Goal: Task Accomplishment & Management: Manage account settings

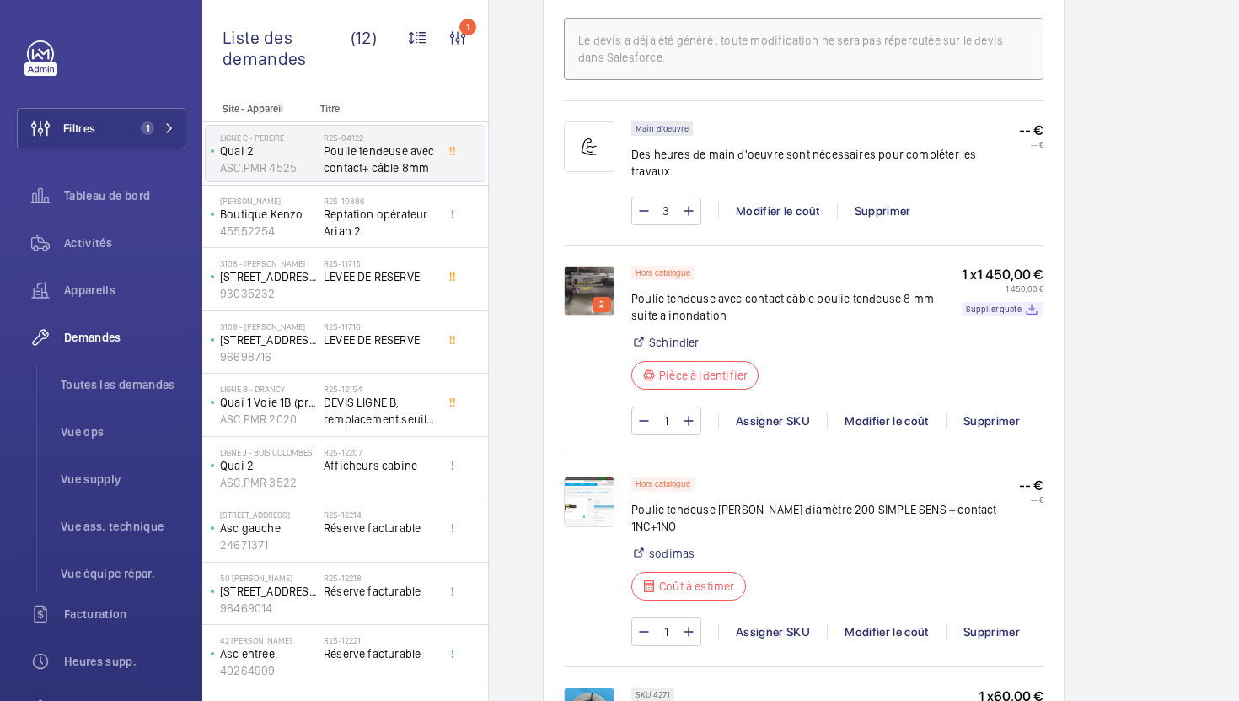
scroll to position [1124, 0]
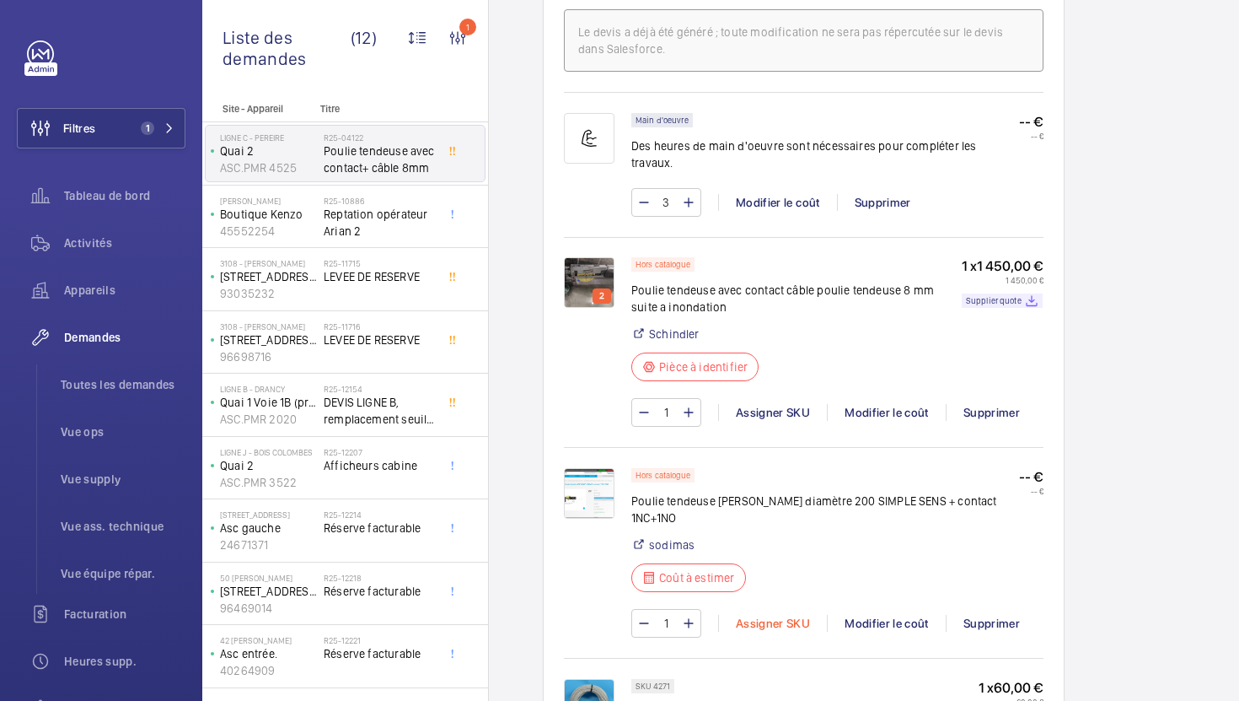
click at [746, 615] on div "Assigner SKU" at bounding box center [772, 623] width 109 height 17
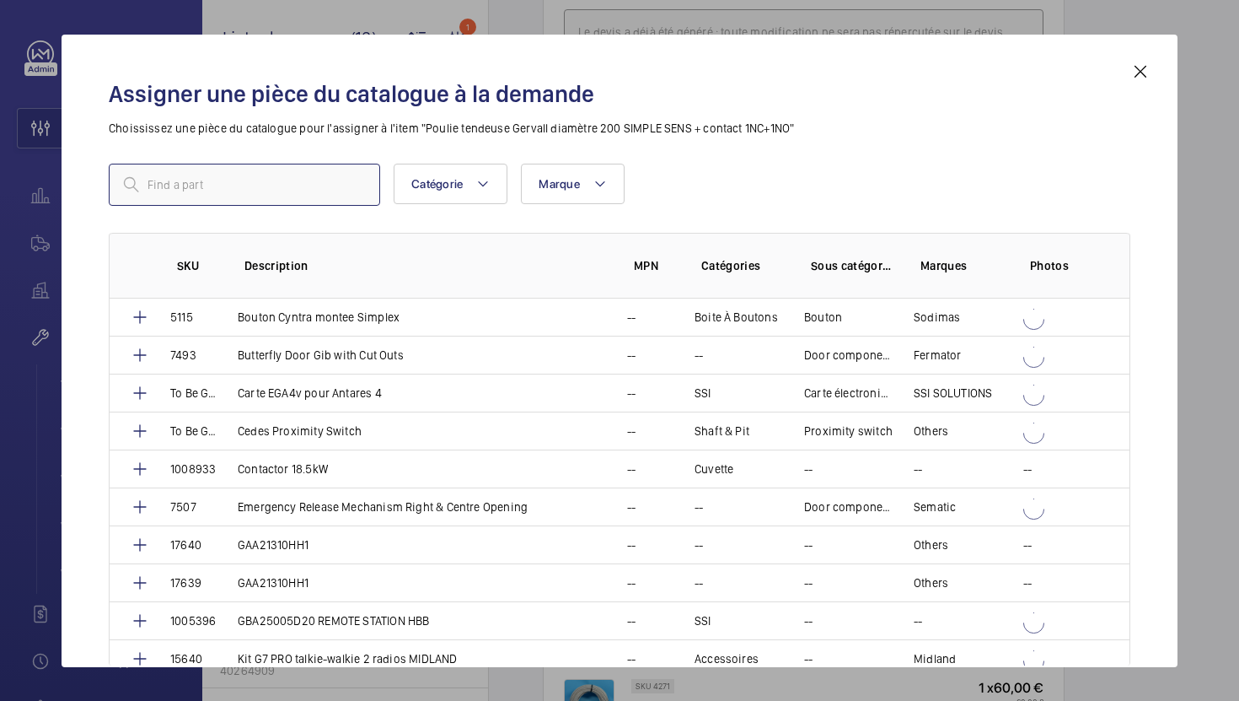
click at [348, 184] on input "text" at bounding box center [244, 185] width 271 height 42
paste input "1010286"
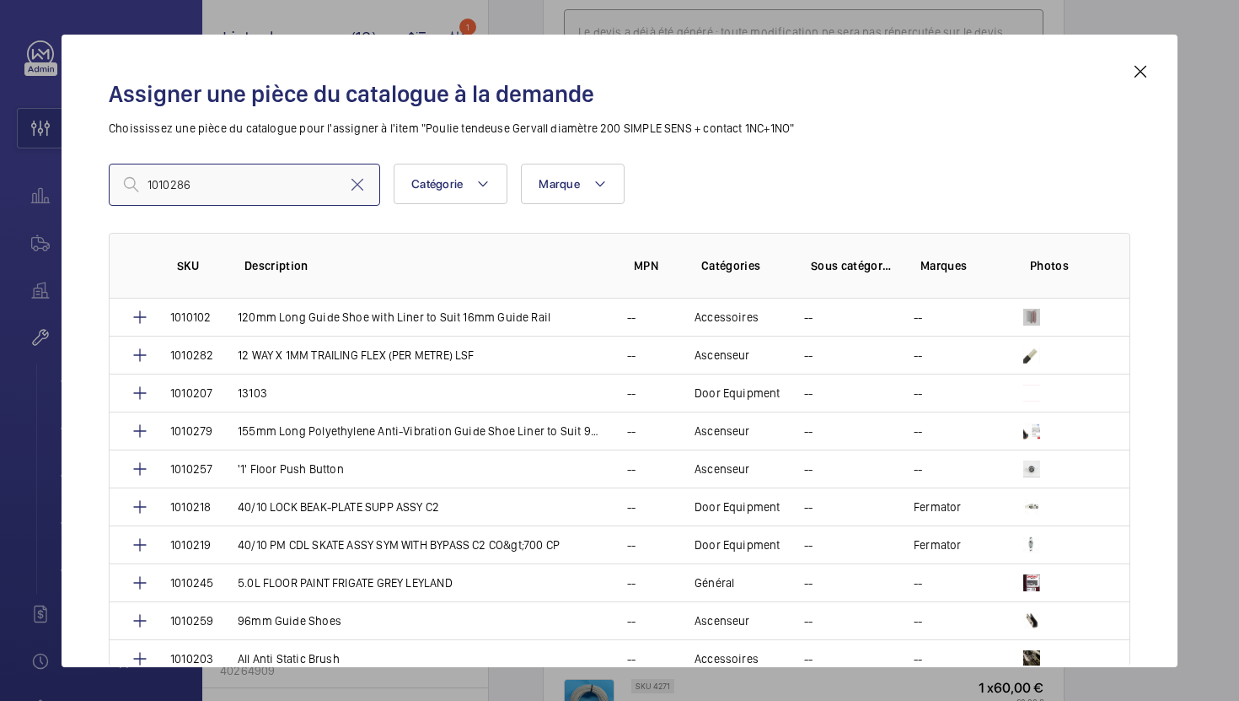
type input "1010286"
click at [1153, 73] on div "Assigner une pièce du catalogue à la demande Choississez une pièce du catalogue…" at bounding box center [620, 351] width 1116 height 632
click at [1141, 73] on mat-icon at bounding box center [1141, 72] width 20 height 20
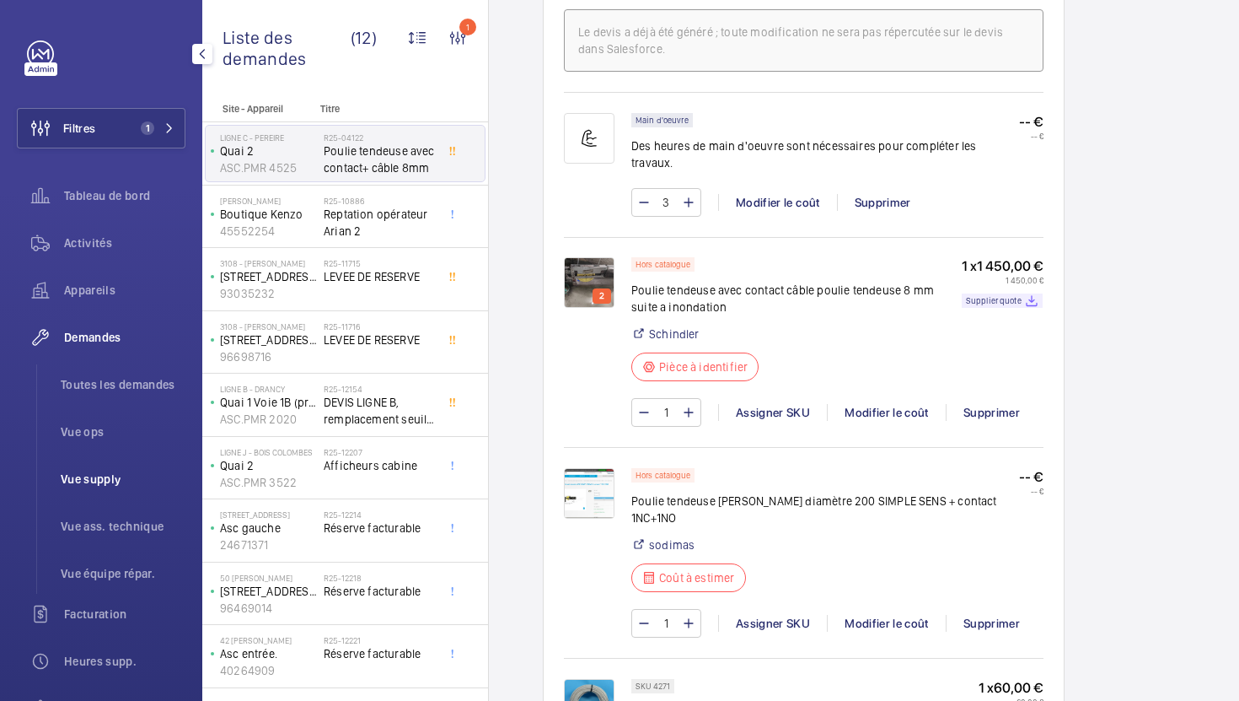
click at [118, 476] on span "Vue supply" at bounding box center [123, 478] width 125 height 17
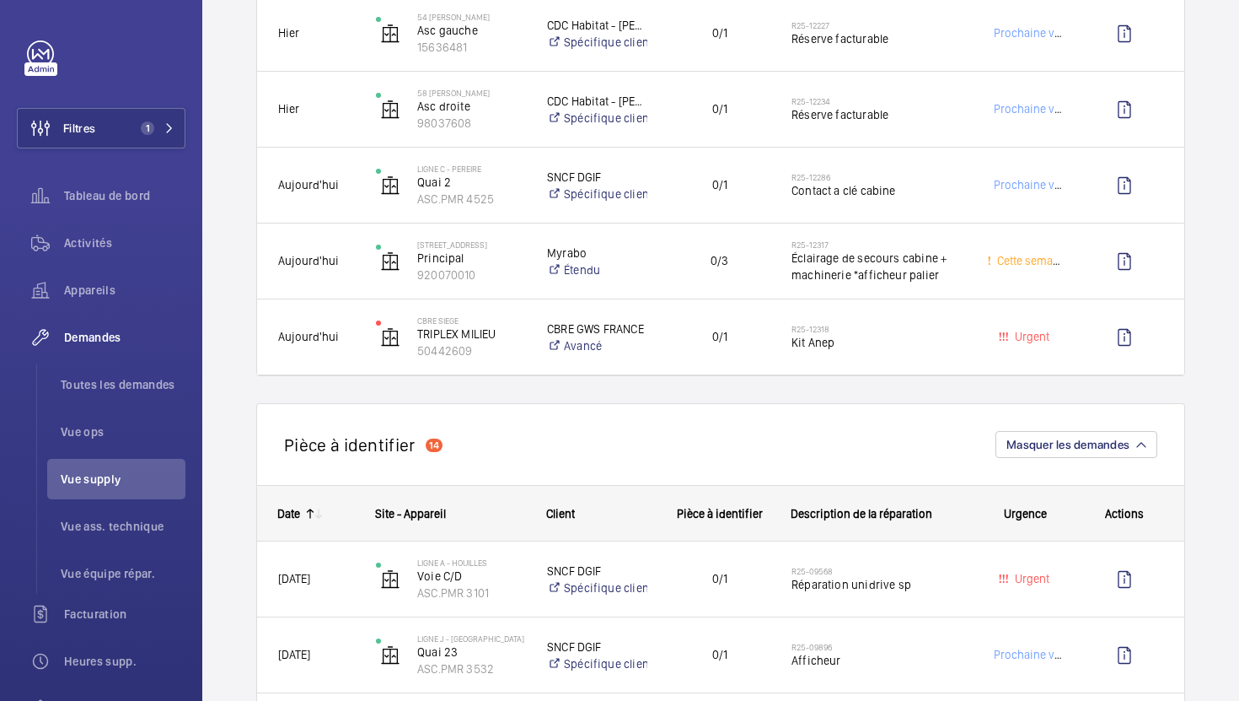
scroll to position [1019, 0]
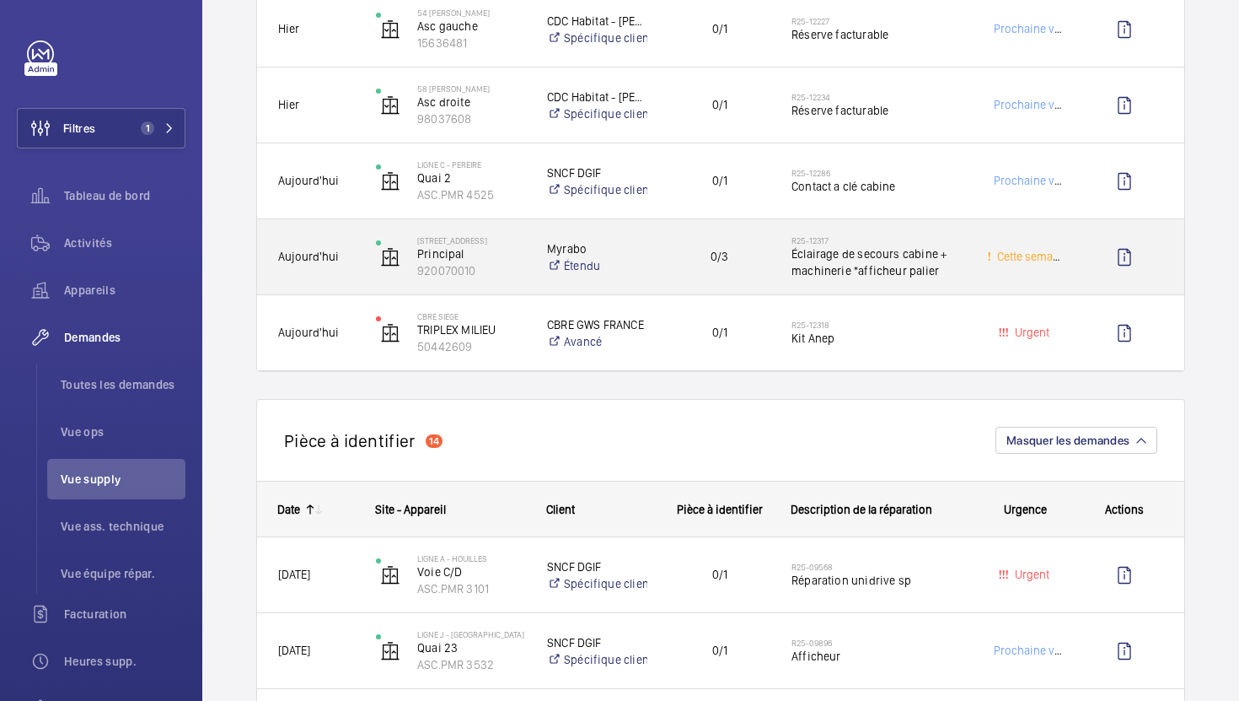
click at [983, 264] on div "Cette semaine" at bounding box center [1015, 256] width 96 height 53
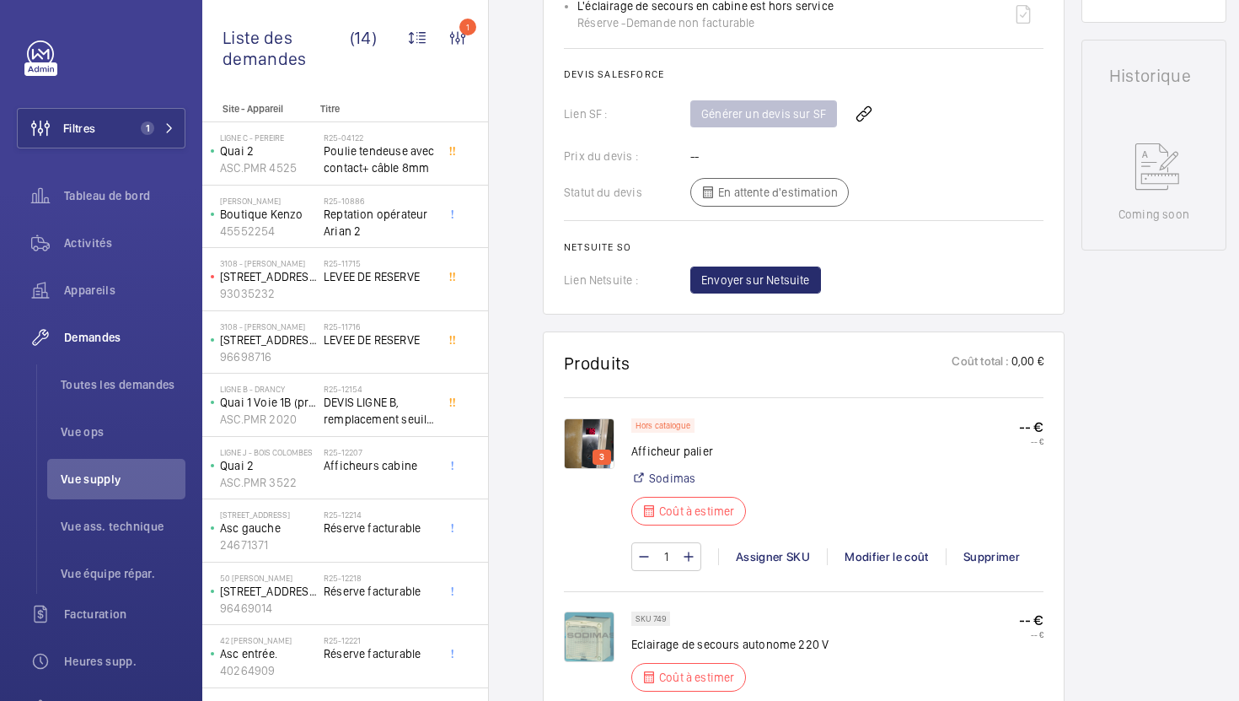
scroll to position [842, 0]
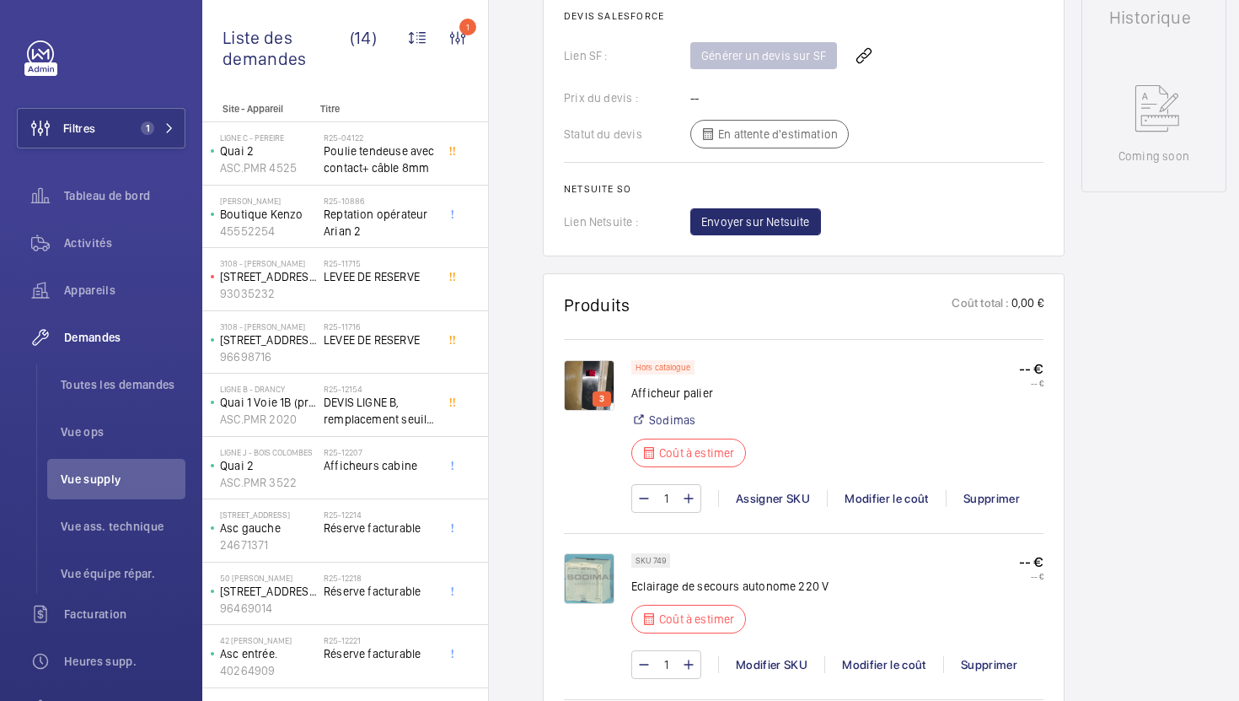
click at [589, 388] on img at bounding box center [589, 385] width 51 height 51
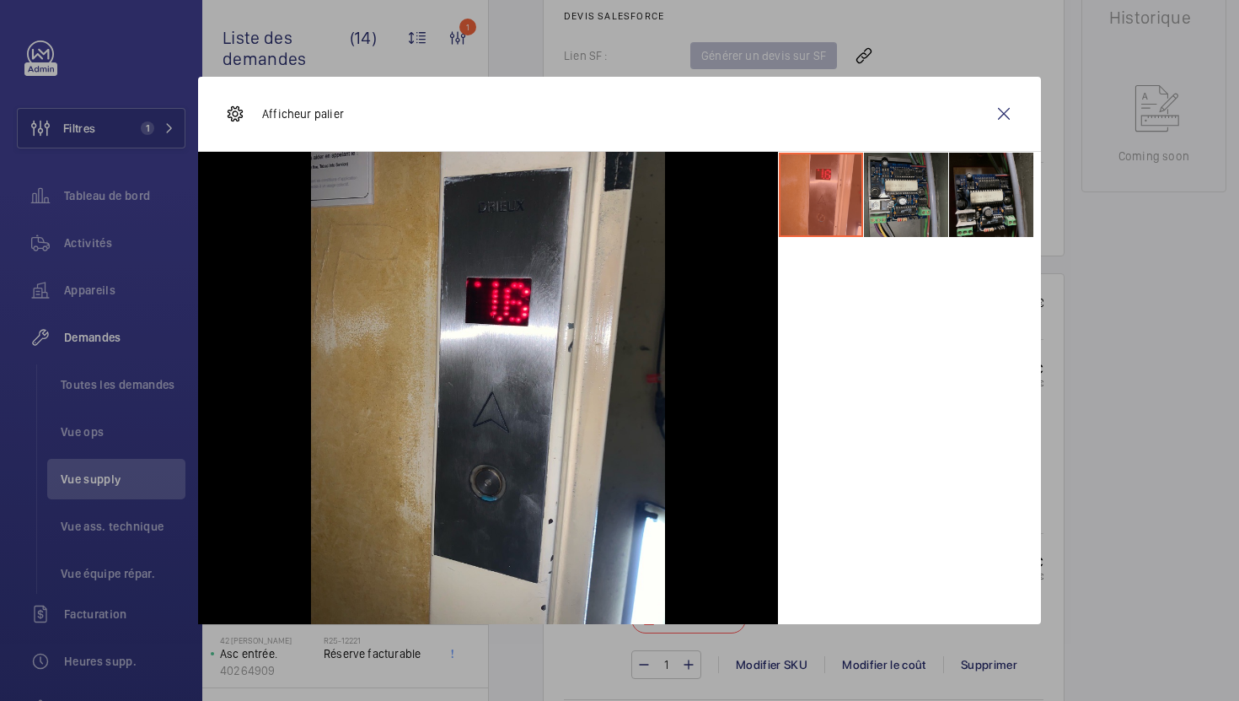
click at [926, 202] on li at bounding box center [906, 195] width 84 height 84
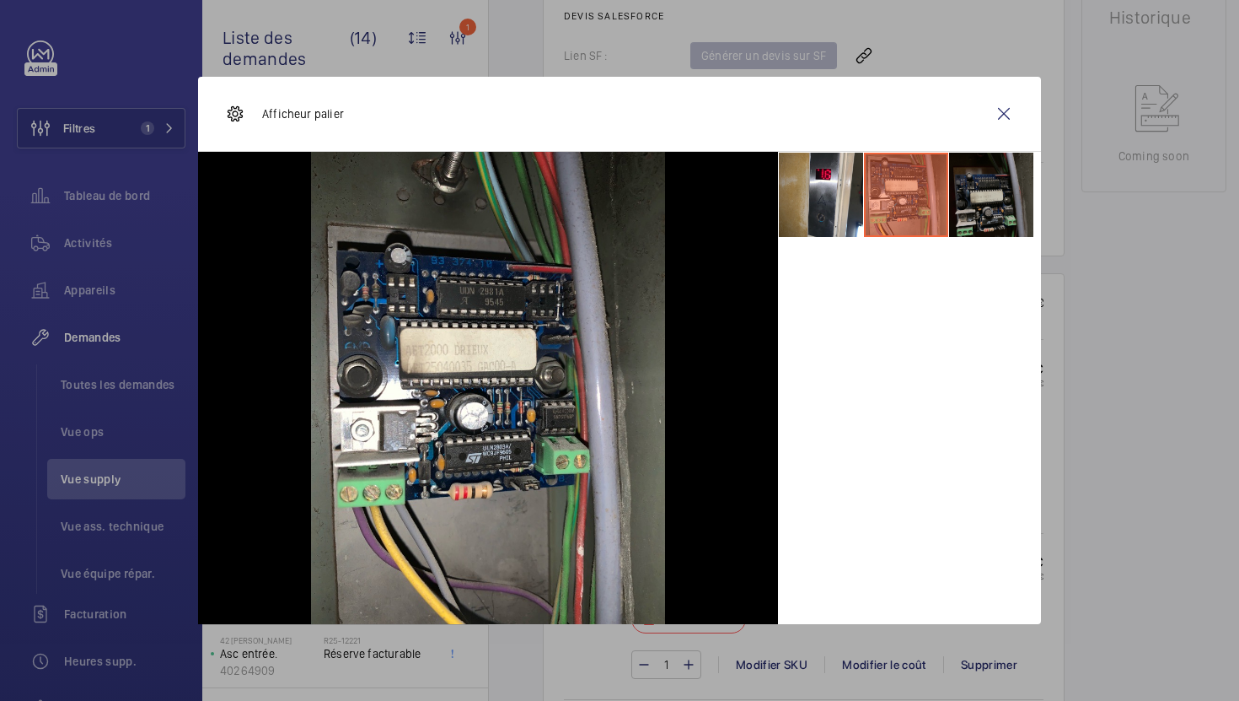
click at [992, 198] on li at bounding box center [991, 195] width 84 height 84
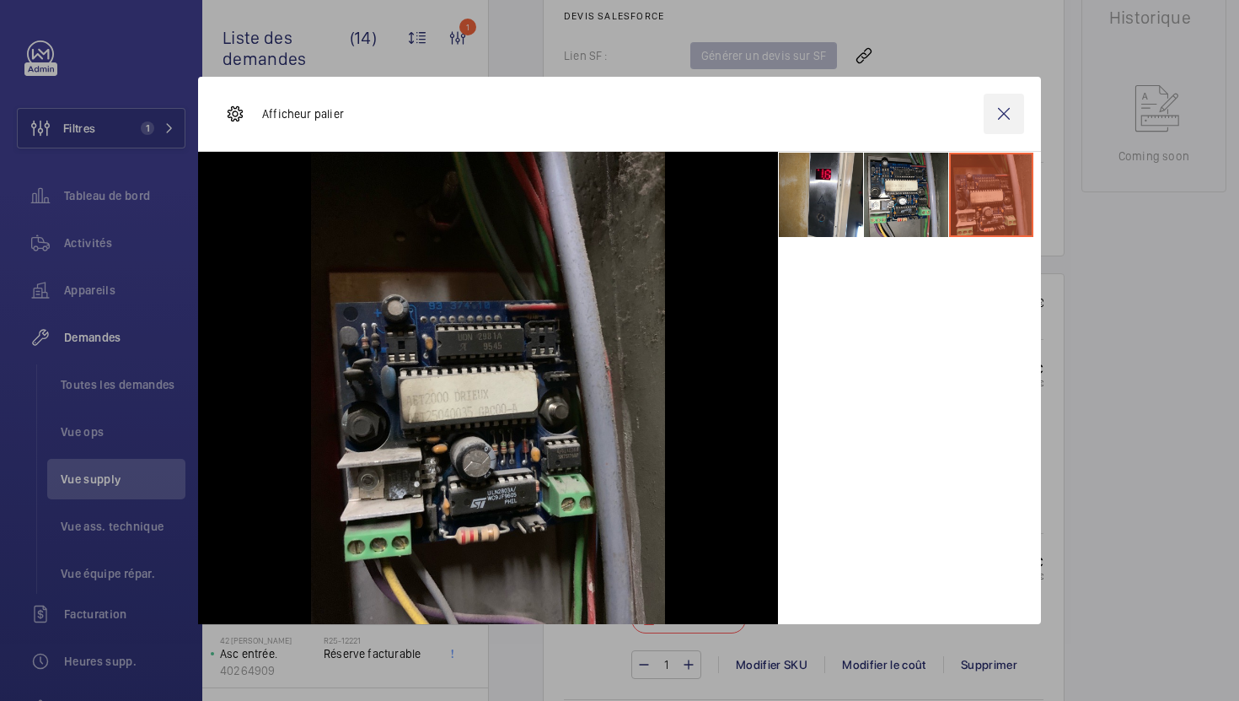
click at [1001, 125] on wm-front-icon-button at bounding box center [1004, 114] width 40 height 40
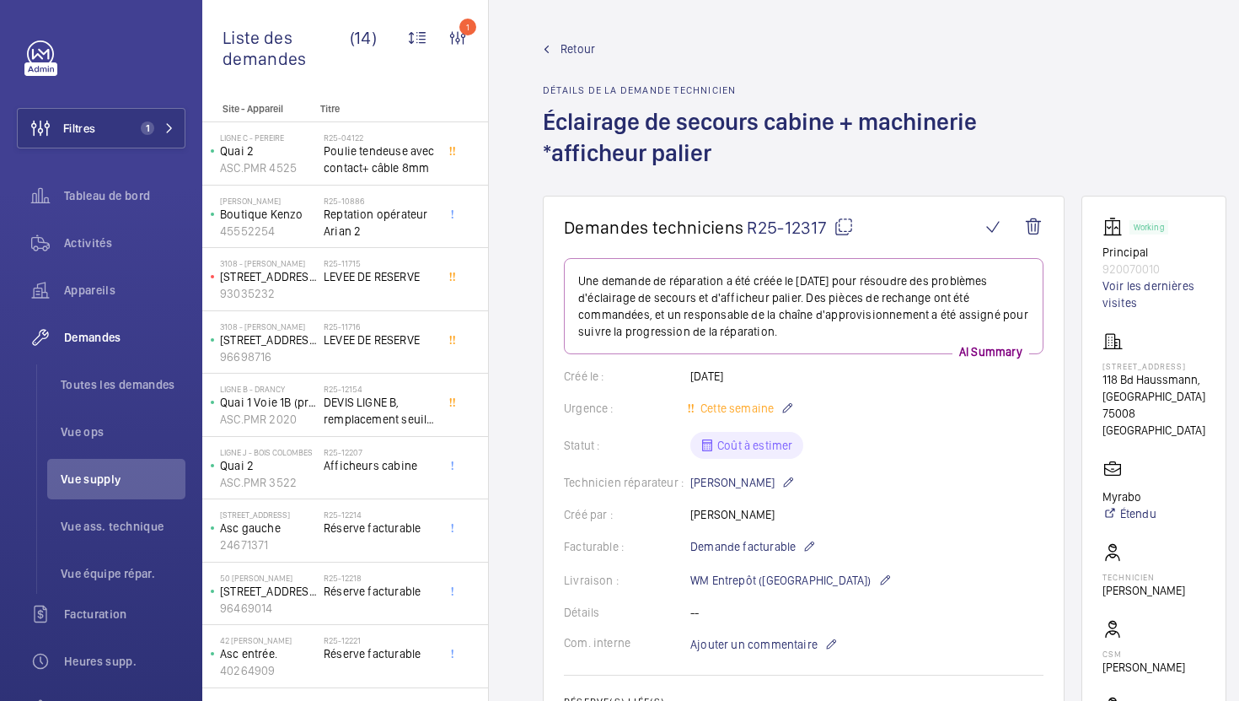
scroll to position [301, 0]
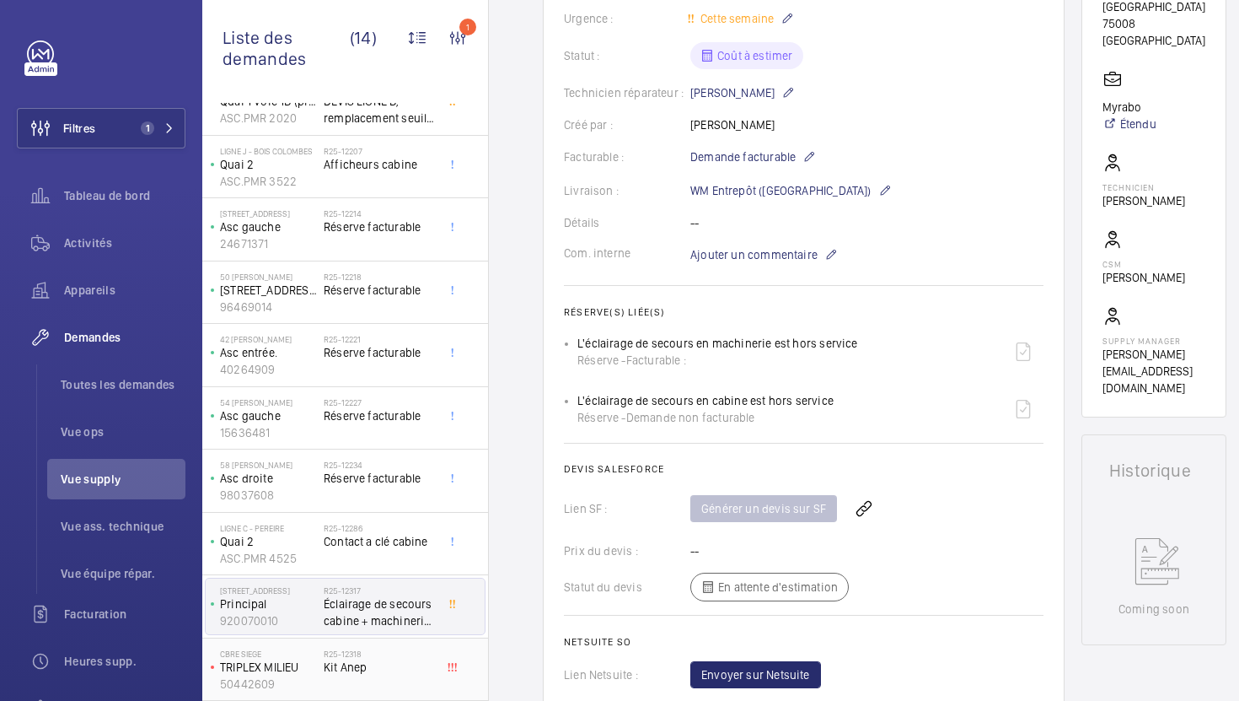
click at [381, 678] on div "R25-12318 Kit Anep" at bounding box center [379, 672] width 111 height 49
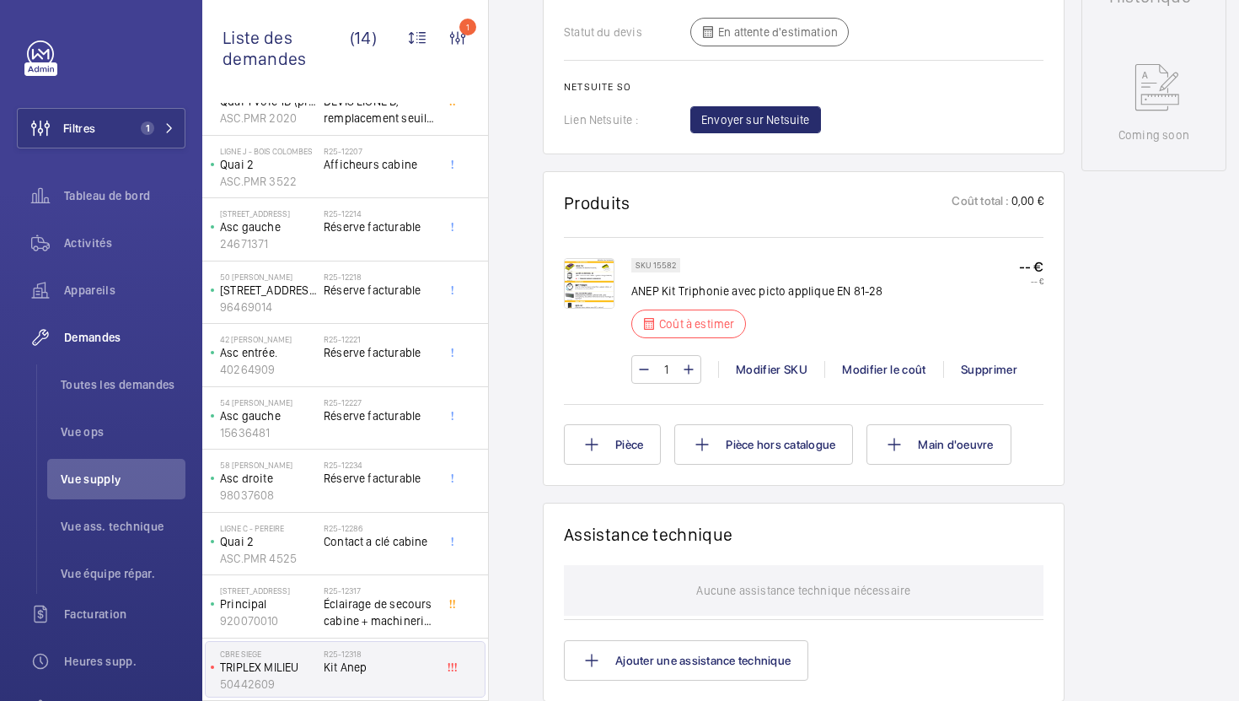
scroll to position [845, 0]
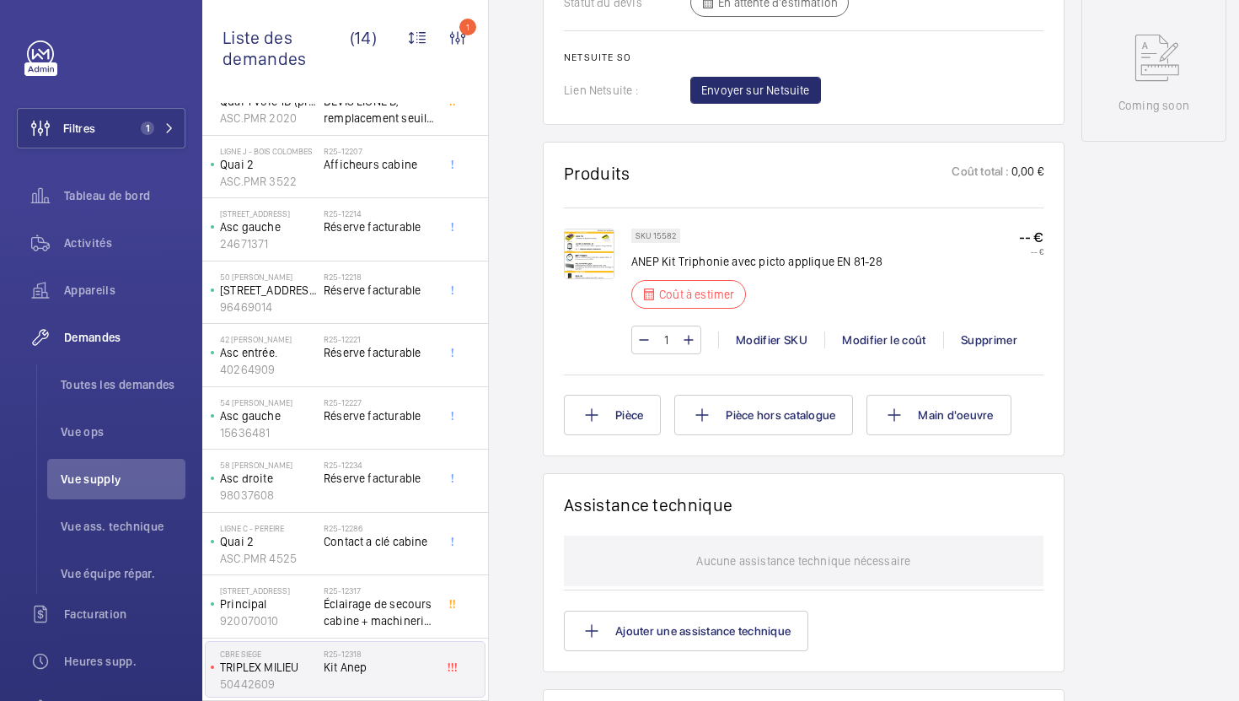
click at [610, 279] on img at bounding box center [589, 253] width 51 height 51
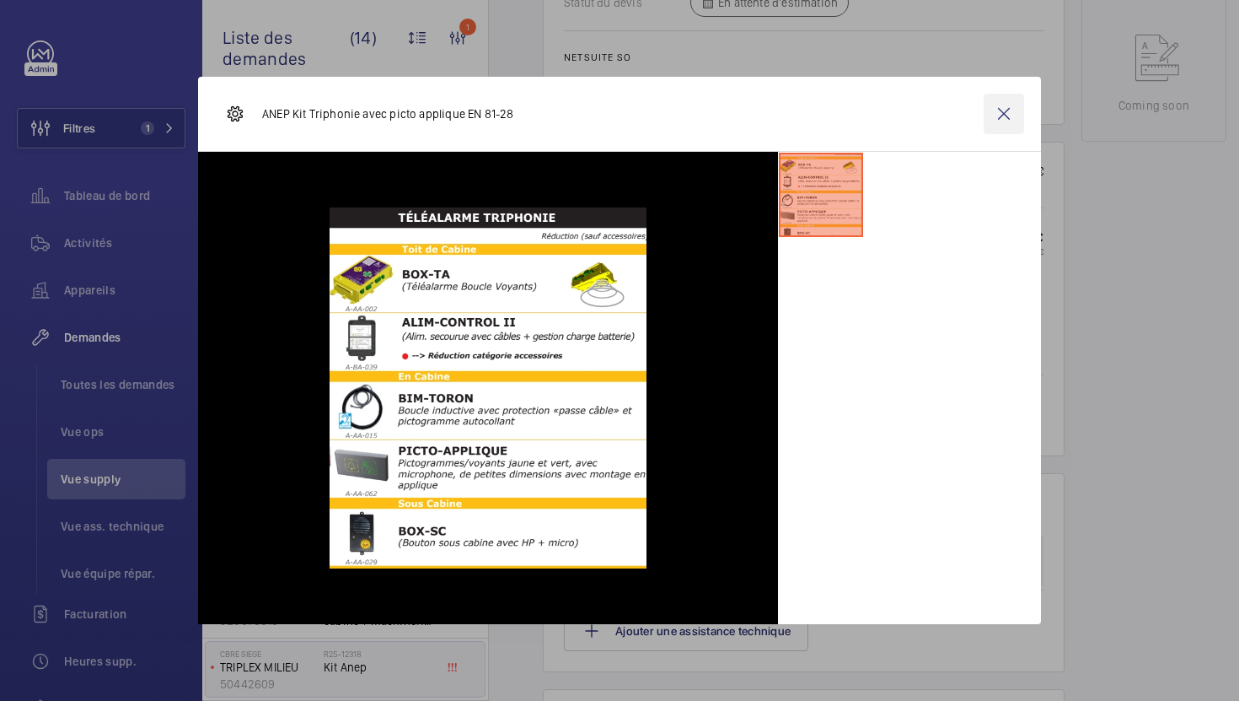
click at [1004, 116] on wm-front-icon-button at bounding box center [1004, 114] width 40 height 40
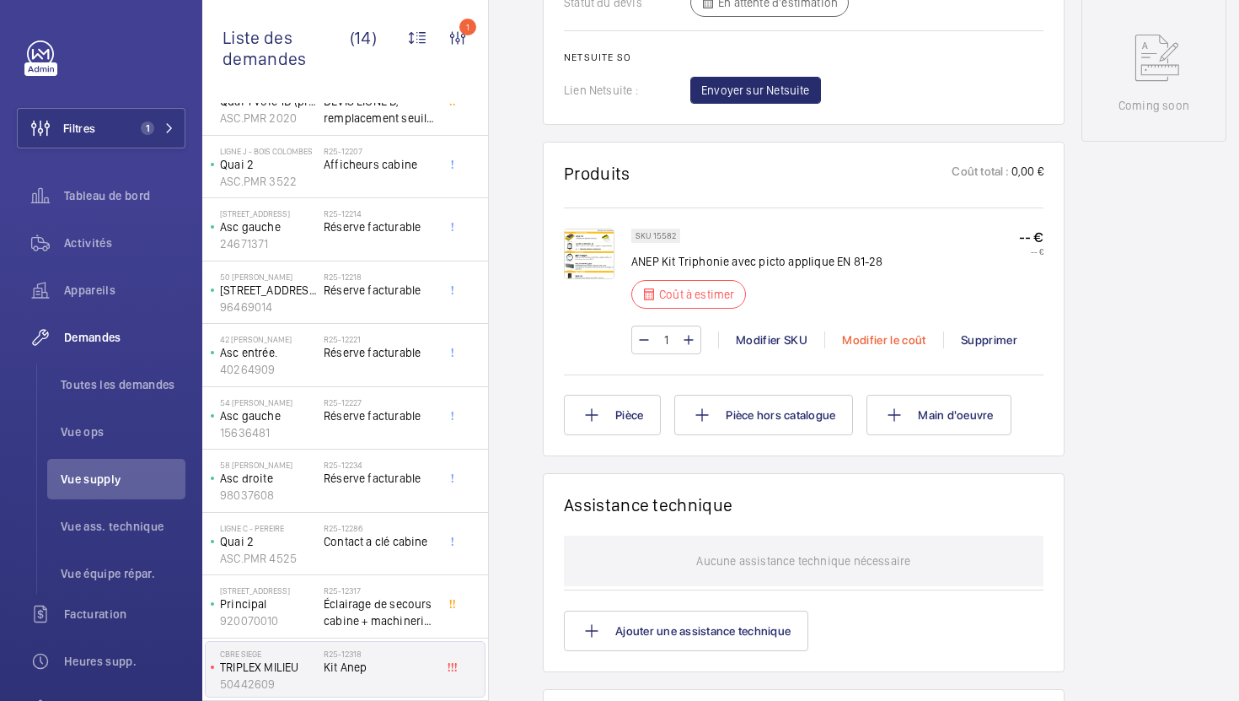
click at [892, 348] on div "Modifier le coût" at bounding box center [884, 339] width 119 height 17
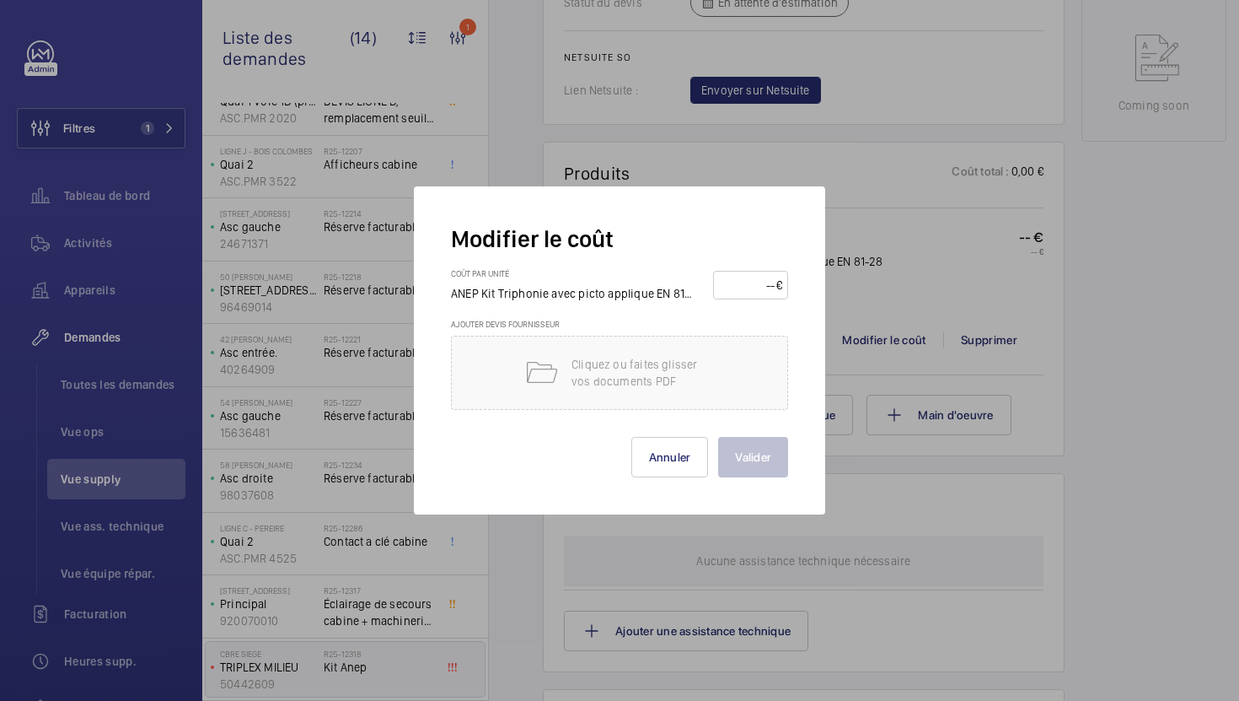
click at [743, 277] on input "number" at bounding box center [747, 284] width 57 height 27
type input "420"
click at [755, 465] on button "Valider" at bounding box center [753, 457] width 70 height 40
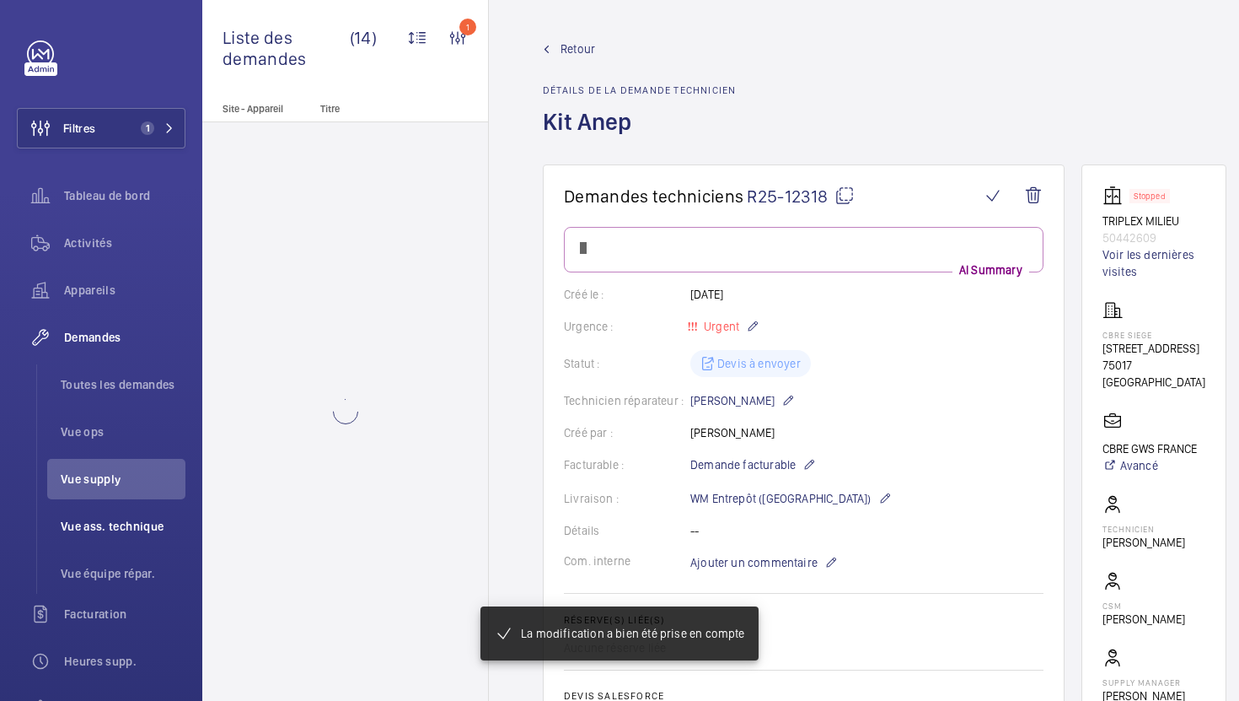
scroll to position [0, 0]
click at [126, 488] on li "Vue supply" at bounding box center [116, 479] width 138 height 40
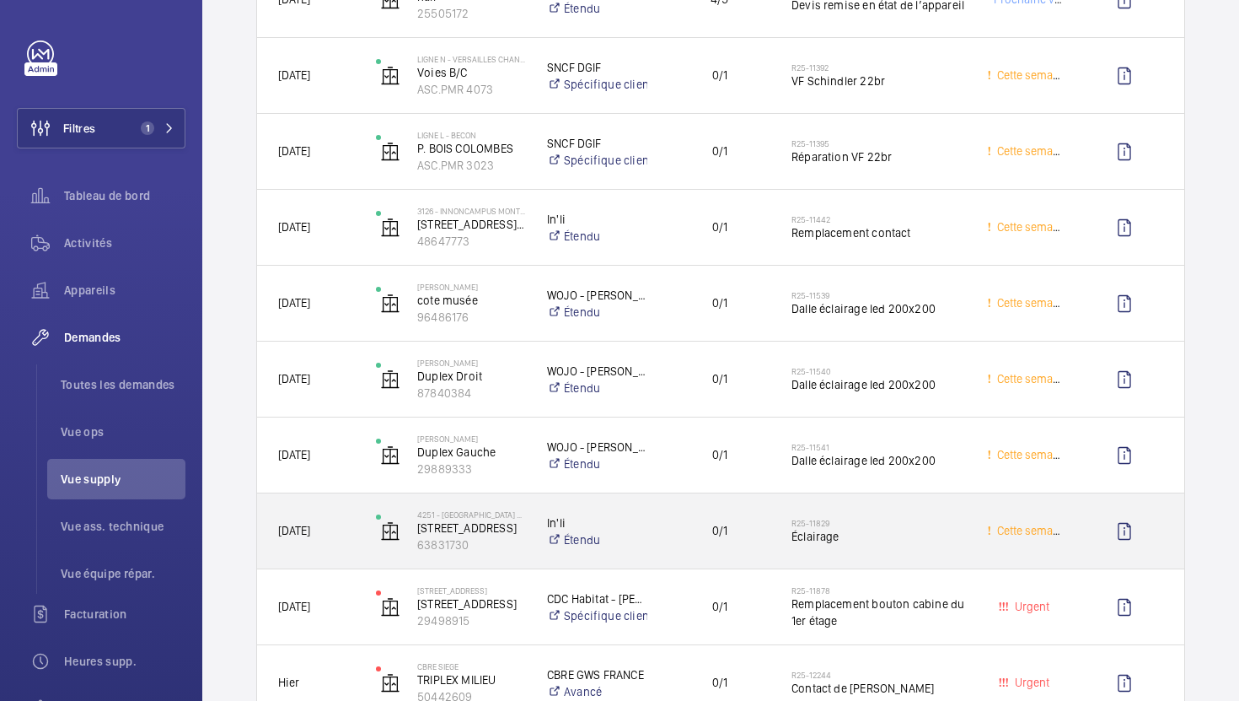
scroll to position [1876, 0]
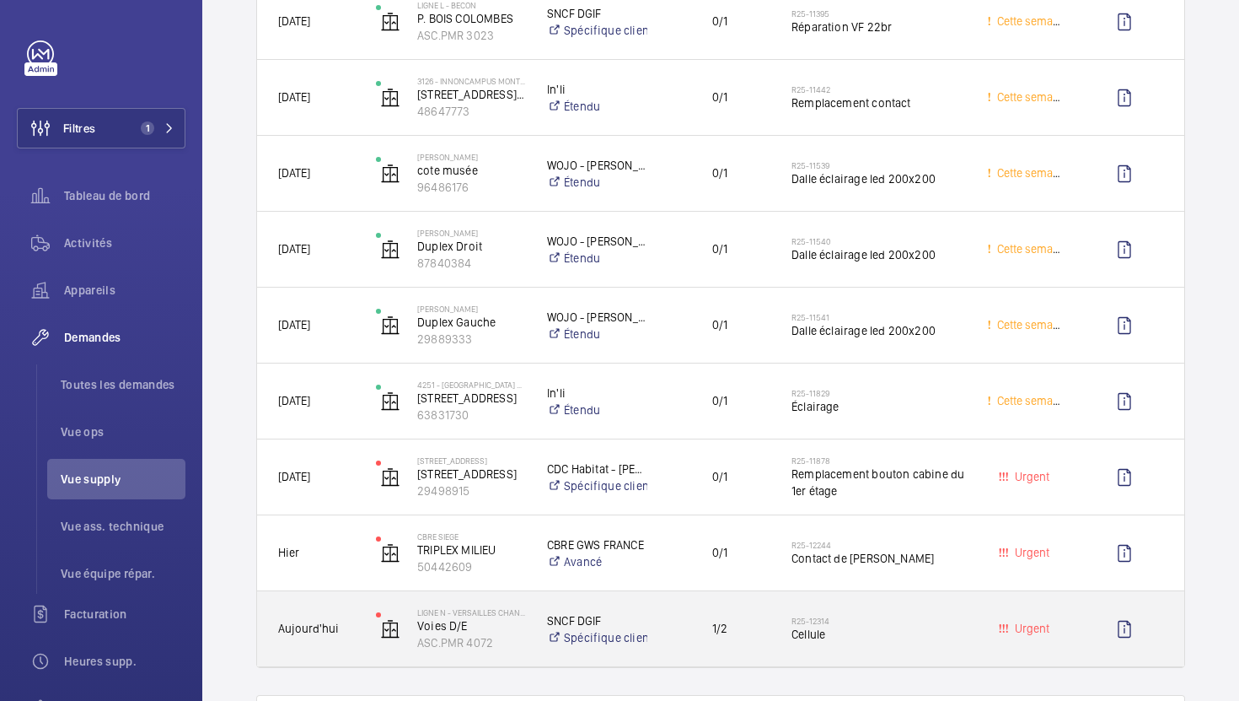
click at [765, 619] on span "1/2" at bounding box center [719, 628] width 100 height 19
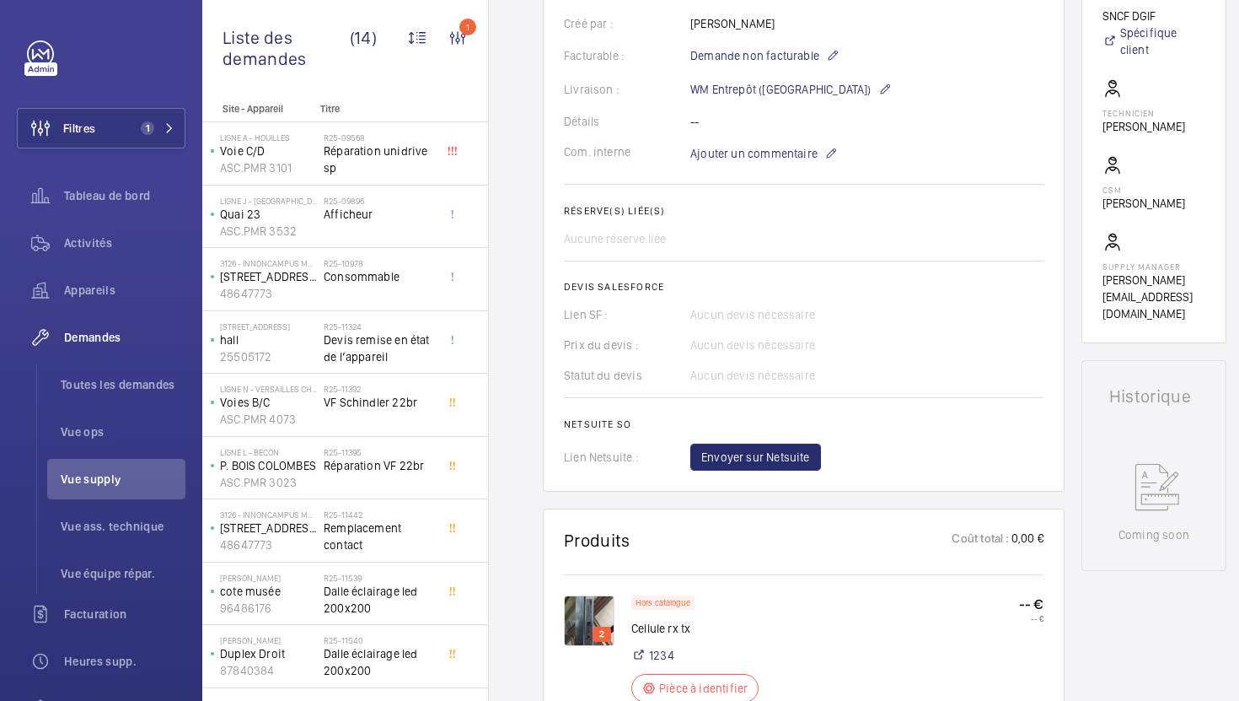
scroll to position [449, 0]
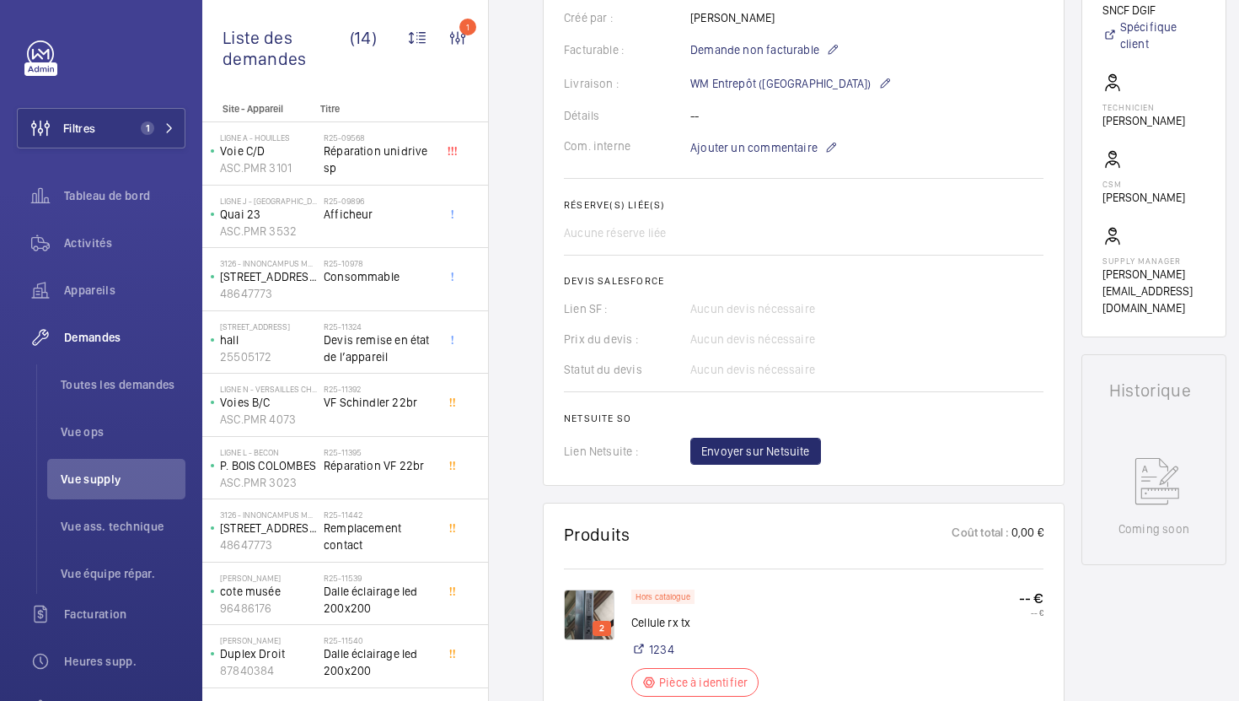
click at [586, 604] on img at bounding box center [589, 614] width 51 height 51
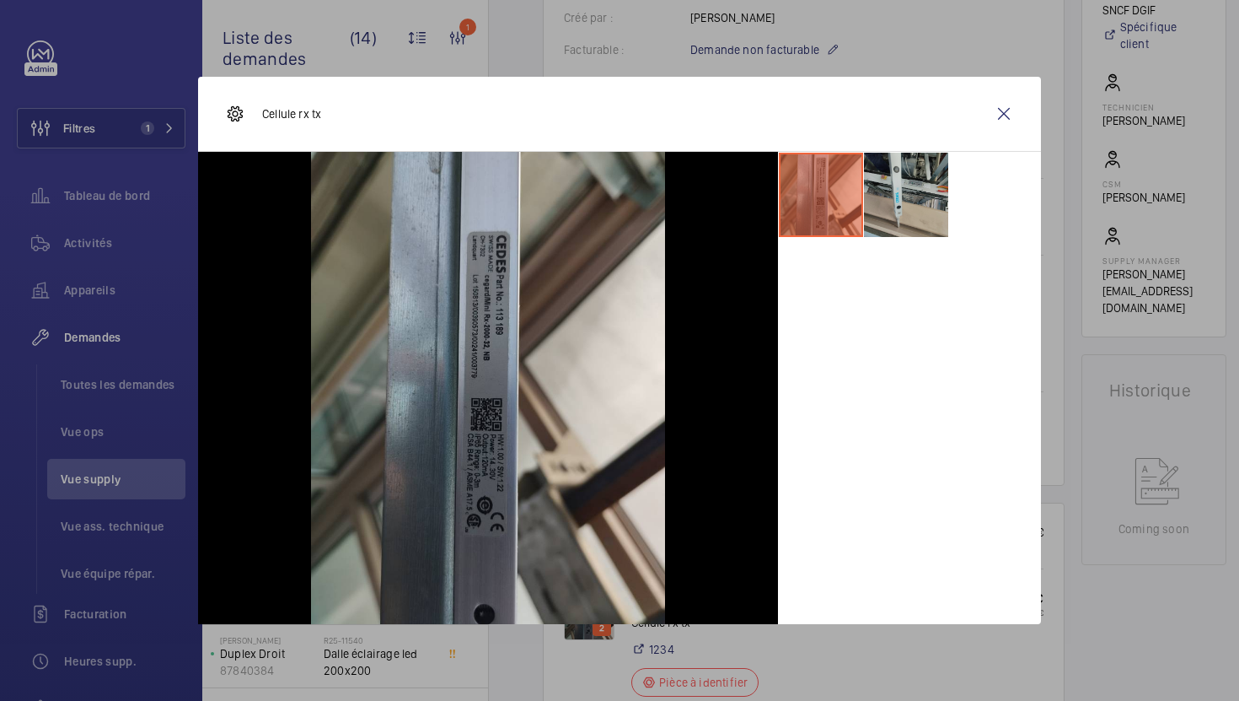
click at [910, 202] on li at bounding box center [906, 195] width 84 height 84
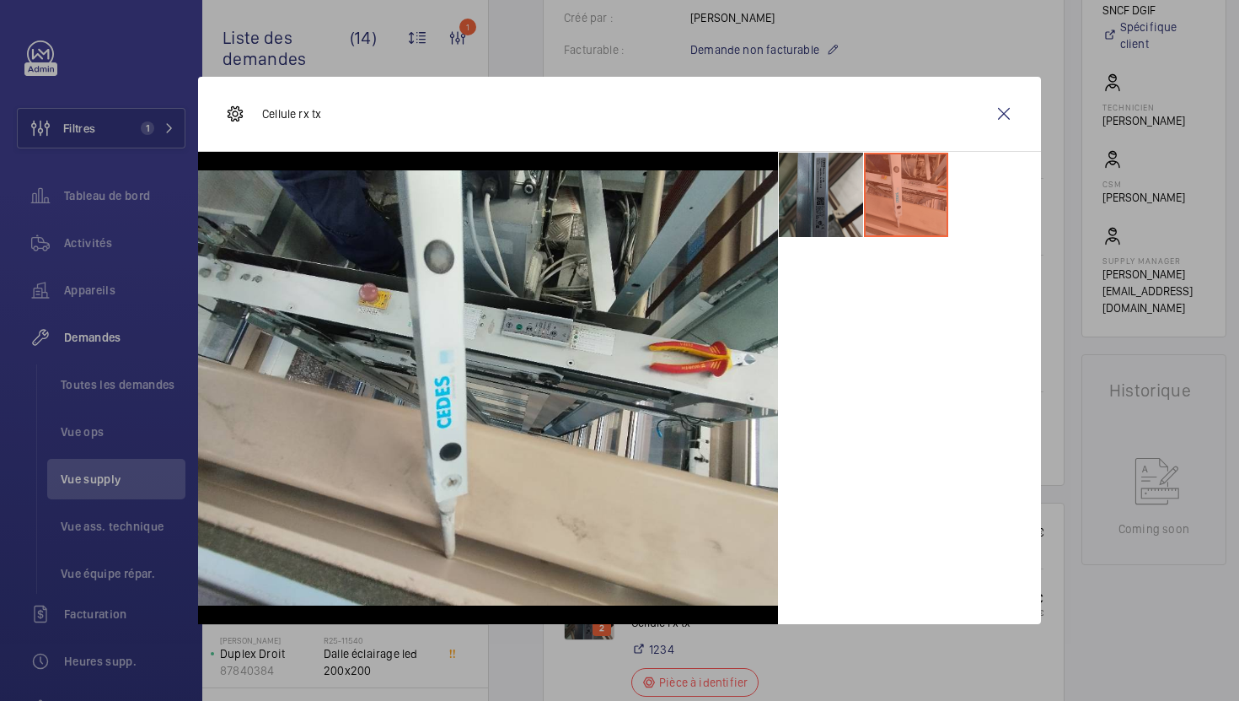
click at [843, 207] on li at bounding box center [821, 195] width 84 height 84
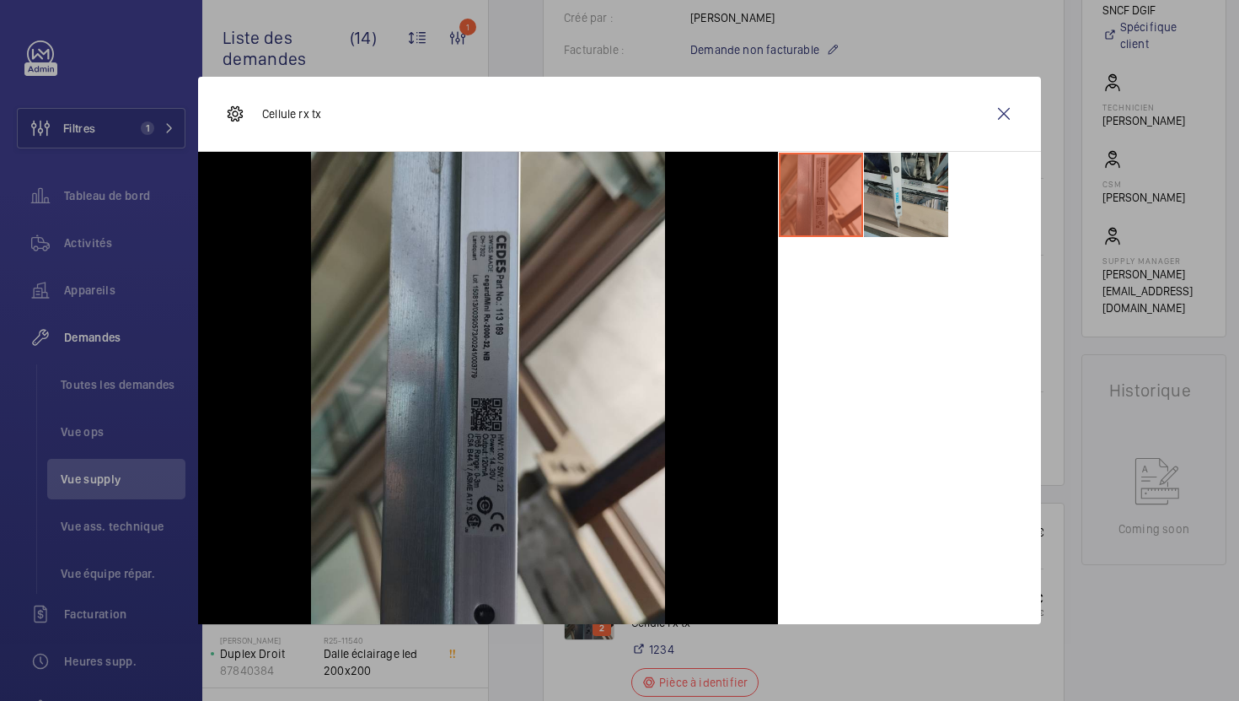
click at [911, 197] on li at bounding box center [906, 195] width 84 height 84
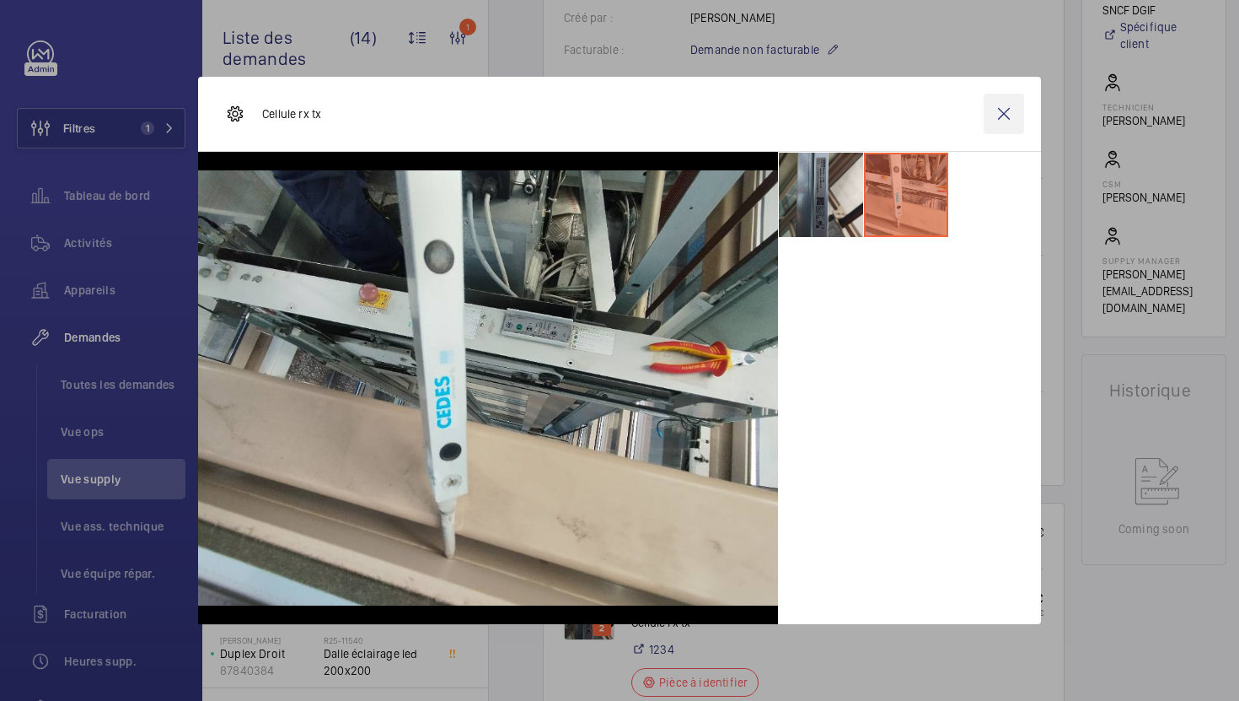
click at [1008, 121] on wm-front-icon-button at bounding box center [1004, 114] width 40 height 40
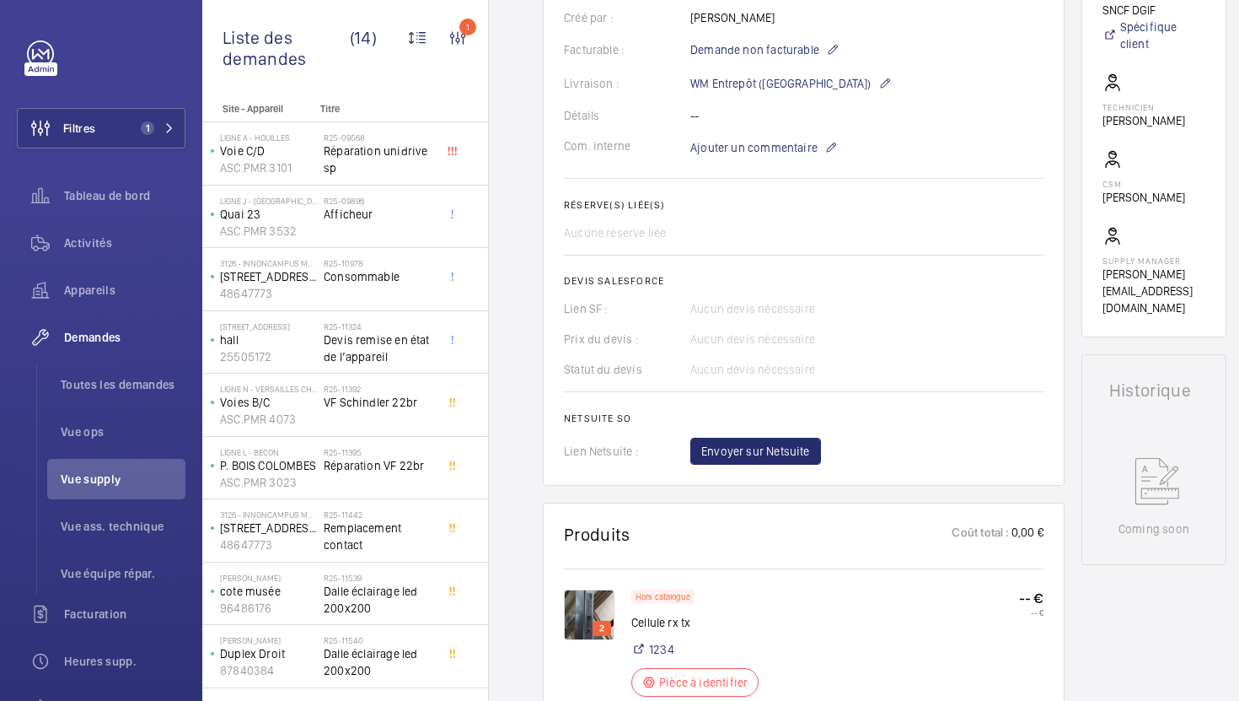
scroll to position [0, 0]
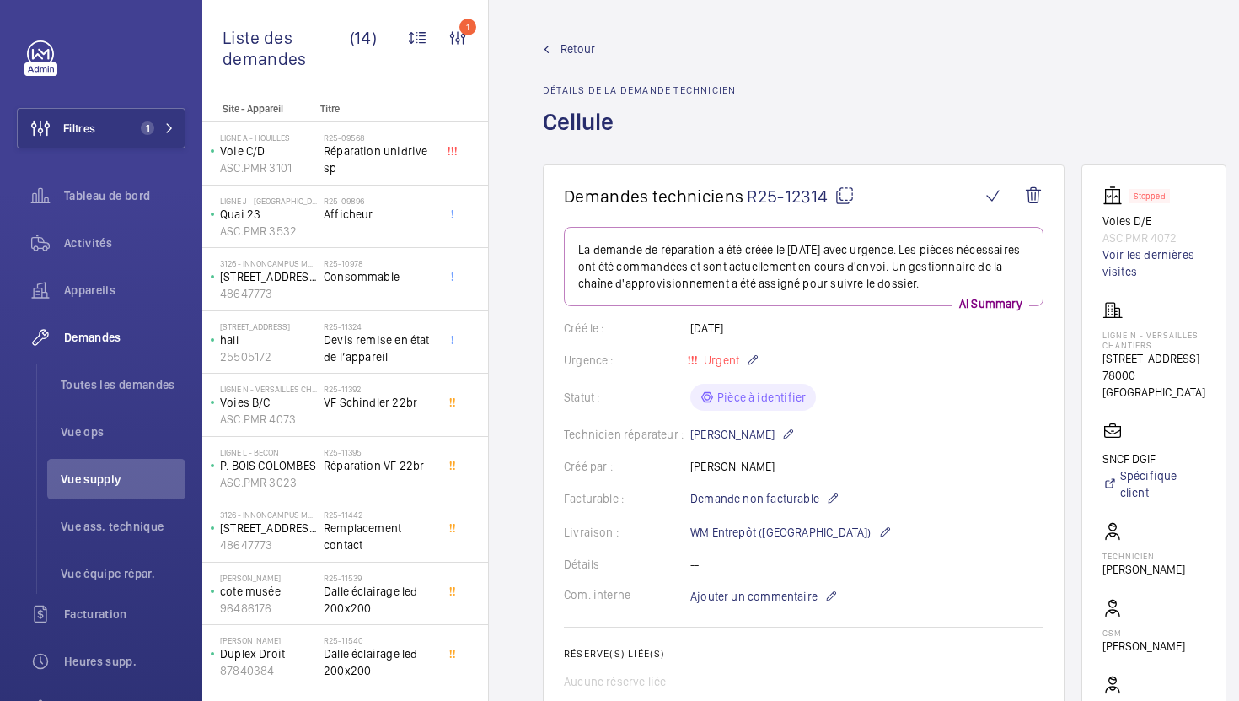
click at [839, 194] on mat-icon at bounding box center [845, 195] width 20 height 20
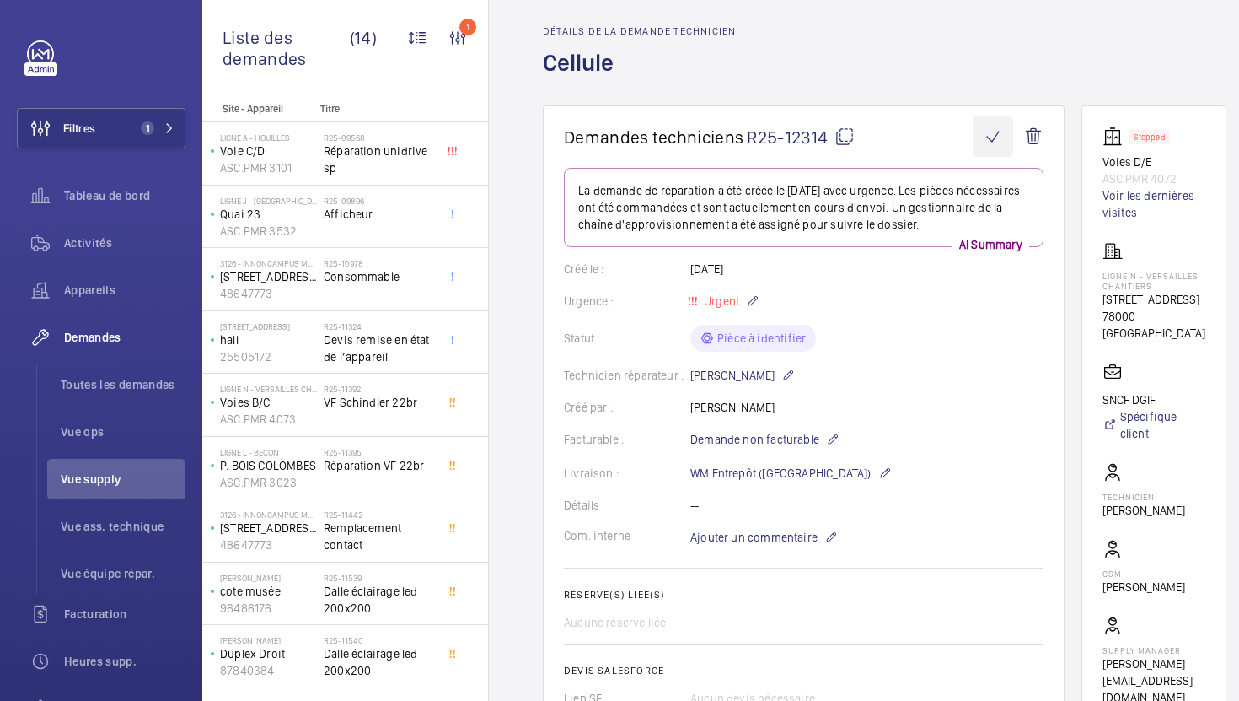
scroll to position [69, 0]
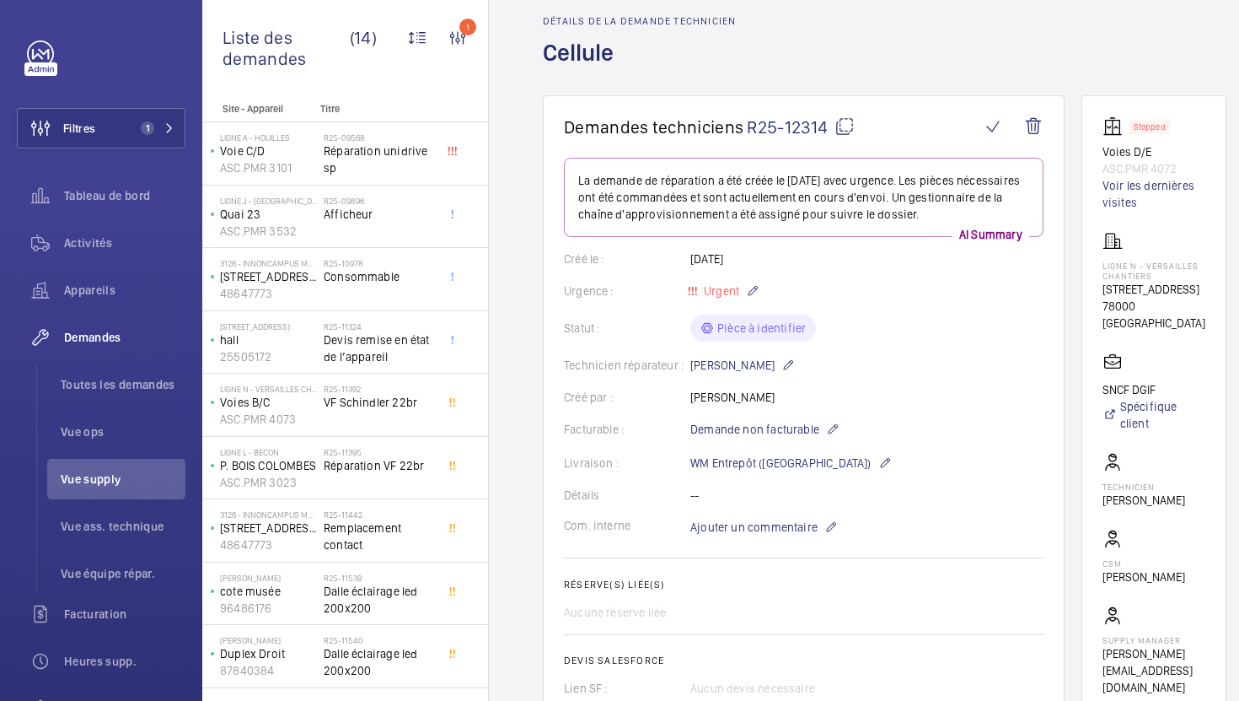
click at [844, 131] on mat-icon at bounding box center [845, 126] width 20 height 20
click at [852, 131] on mat-icon at bounding box center [845, 126] width 20 height 20
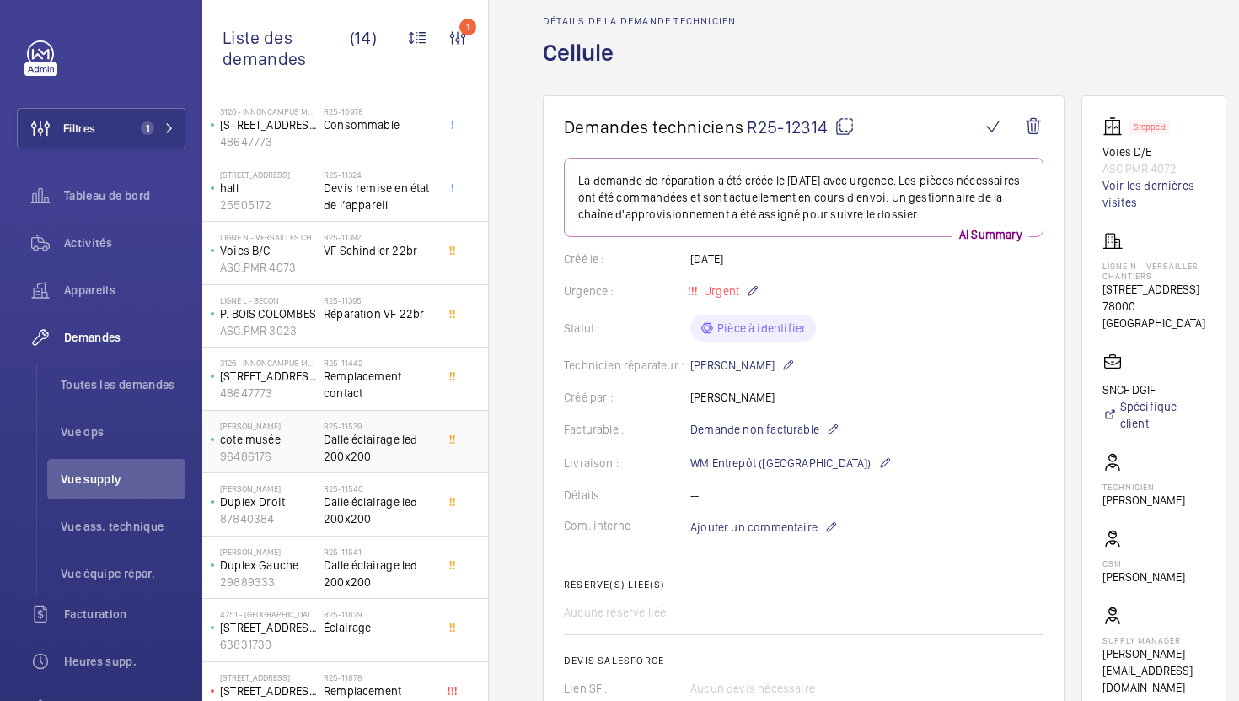
scroll to position [301, 0]
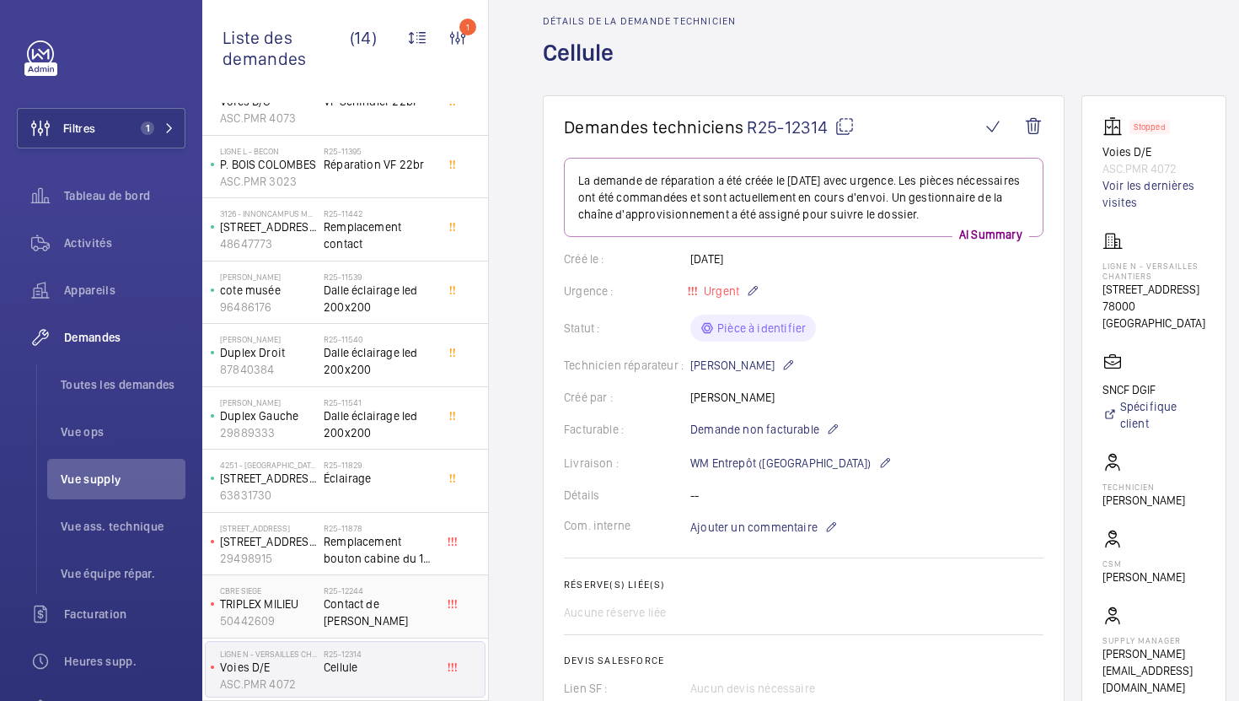
click at [414, 618] on div "R25-12244 Contact de frein" at bounding box center [379, 609] width 111 height 49
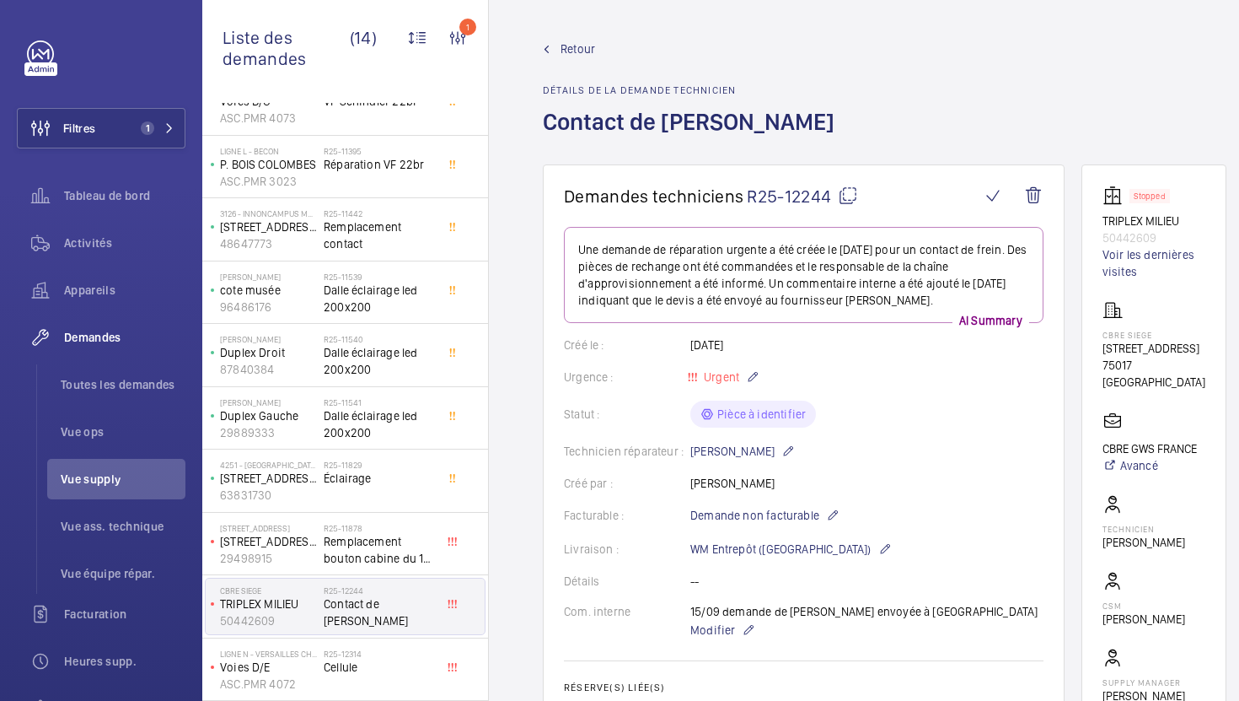
click at [842, 196] on mat-icon at bounding box center [848, 195] width 20 height 20
type textarea "R25-12244"
click at [407, 555] on span "Remplacement bouton cabine du 1er étage" at bounding box center [379, 550] width 111 height 34
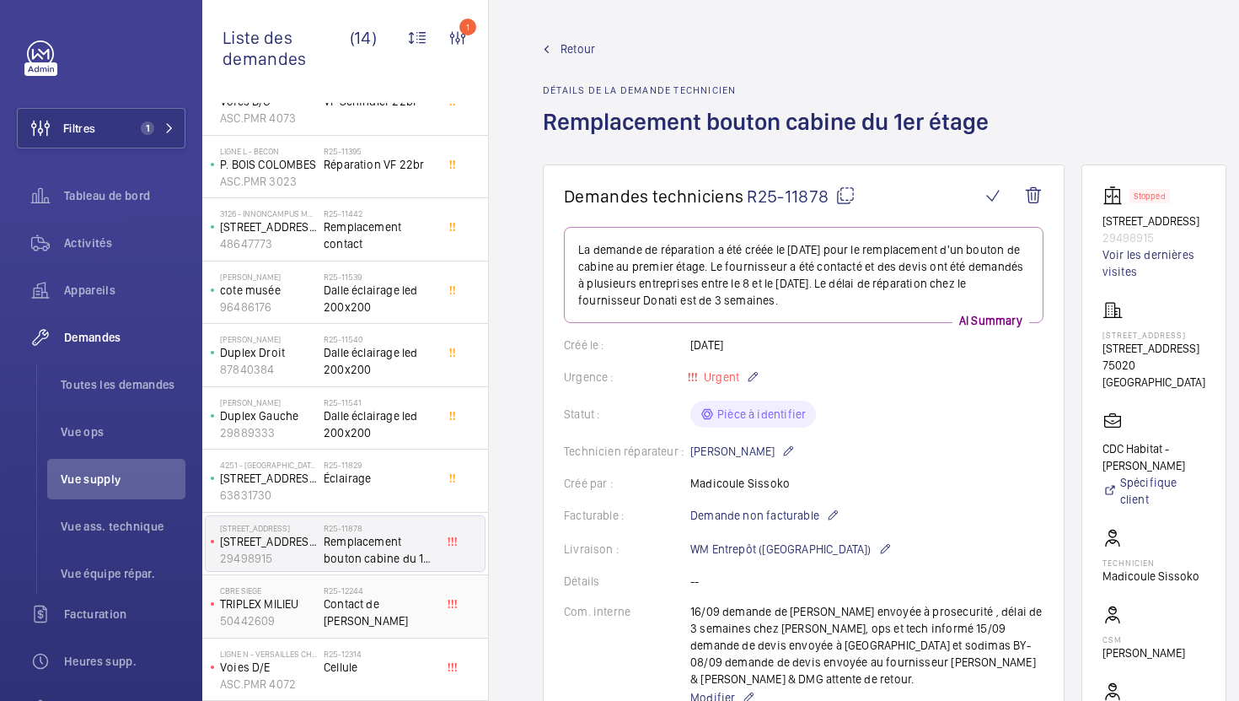
click at [391, 632] on div "R25-12244 Contact de frein" at bounding box center [379, 609] width 111 height 49
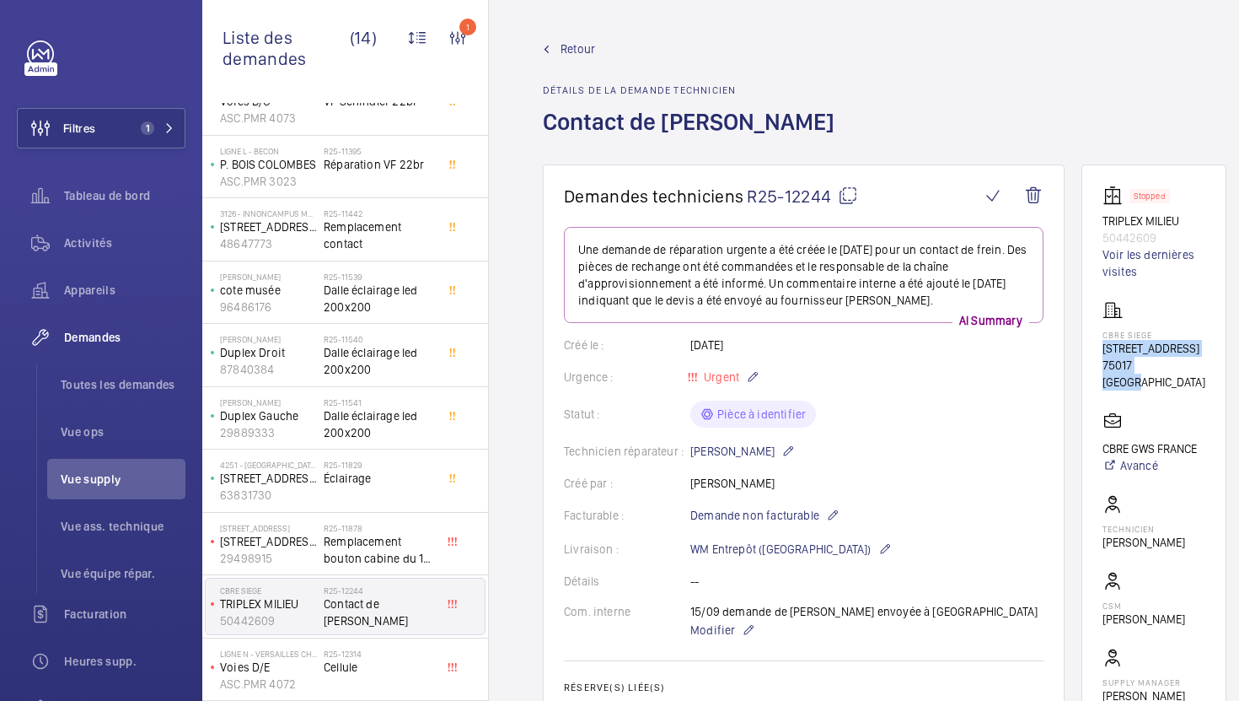
drag, startPoint x: 1164, startPoint y: 368, endPoint x: 1104, endPoint y: 353, distance: 62.4
click at [1104, 353] on div "CBRE SIEGE [STREET_ADDRESS]" at bounding box center [1154, 345] width 103 height 90
copy div "[STREET_ADDRESS]"
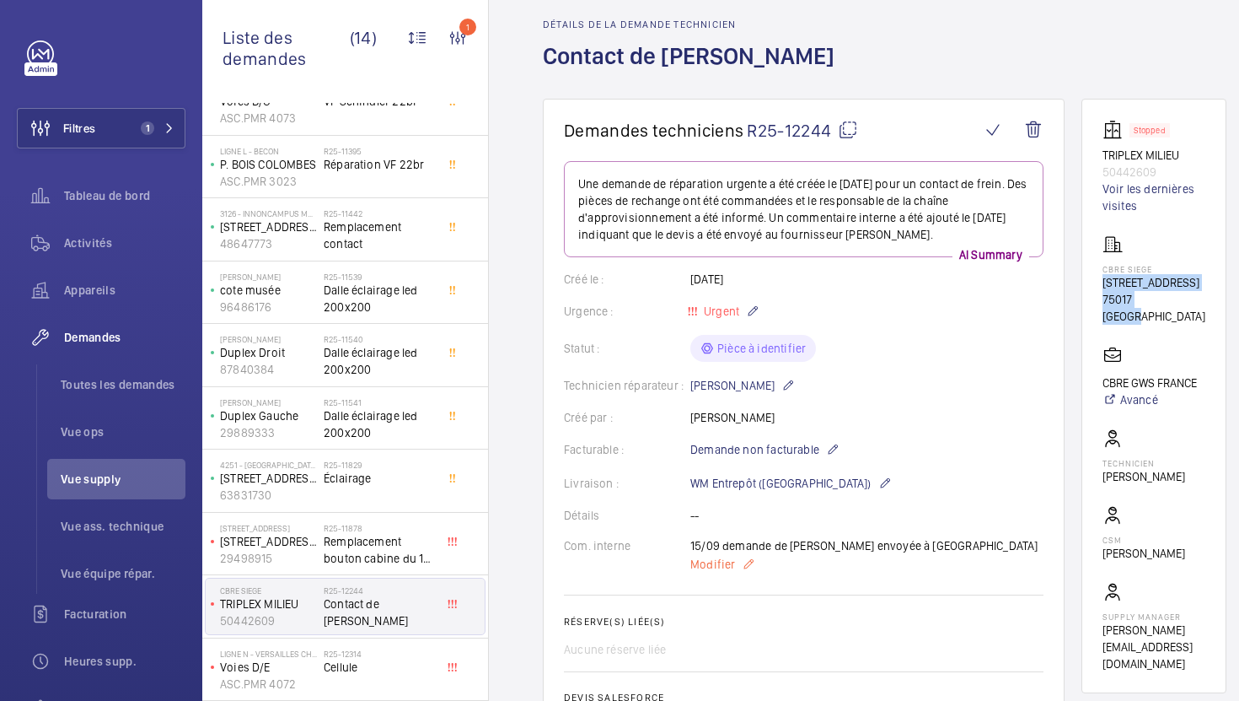
scroll to position [76, 0]
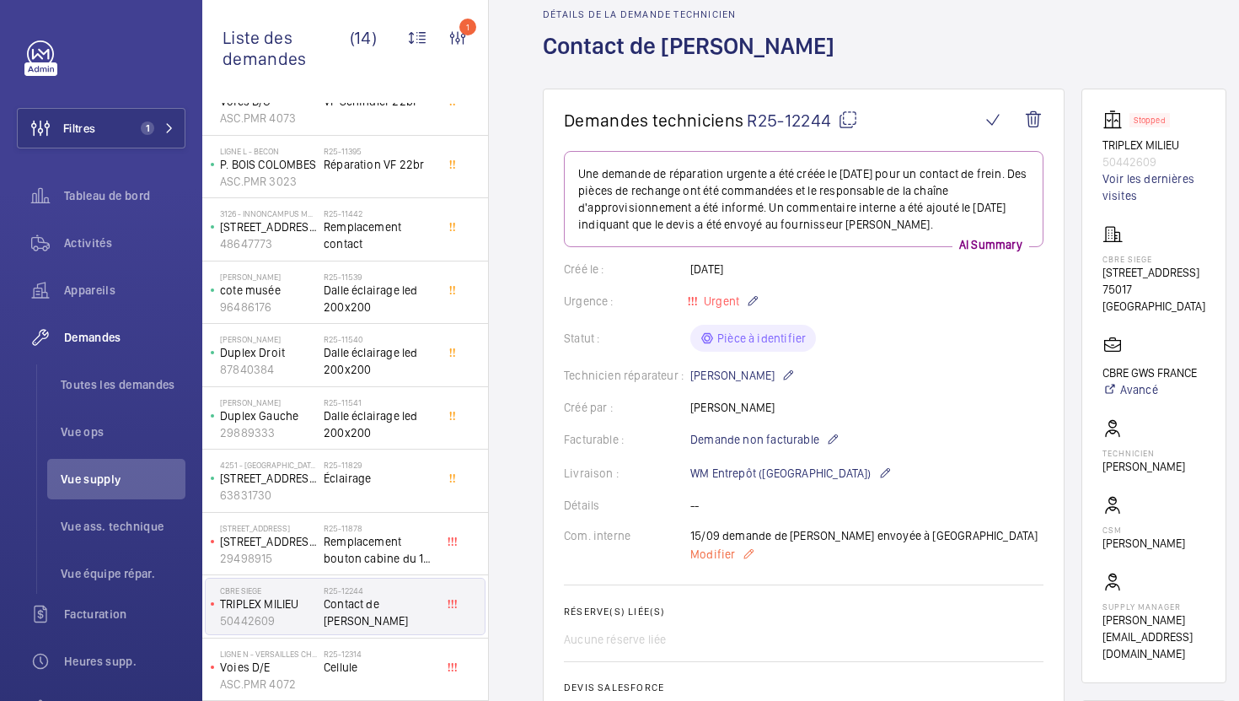
click at [710, 561] on span "Modifier" at bounding box center [713, 554] width 45 height 17
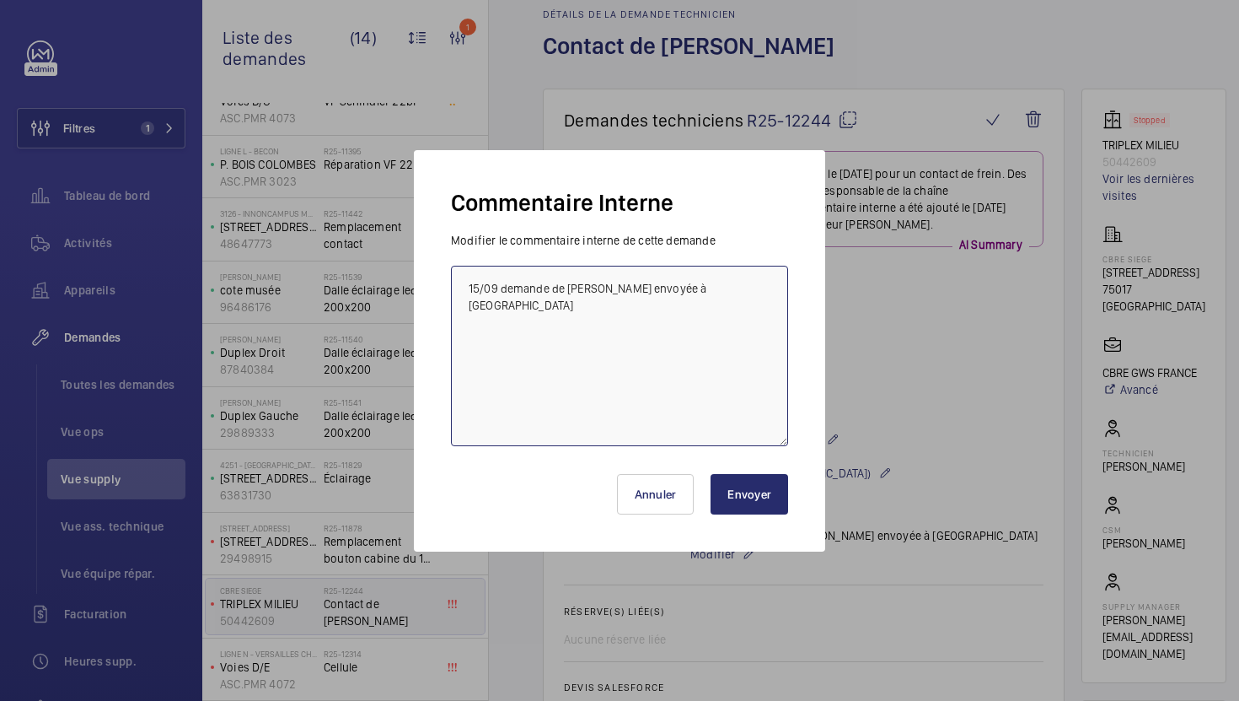
click at [471, 281] on textarea "15/09 demande de [PERSON_NAME] envoyée à [GEOGRAPHIC_DATA]" at bounding box center [619, 356] width 337 height 180
type textarea "16/09 piéce à 300 euros , 7 jours de délai en attente validation OPS 15/09 dema…"
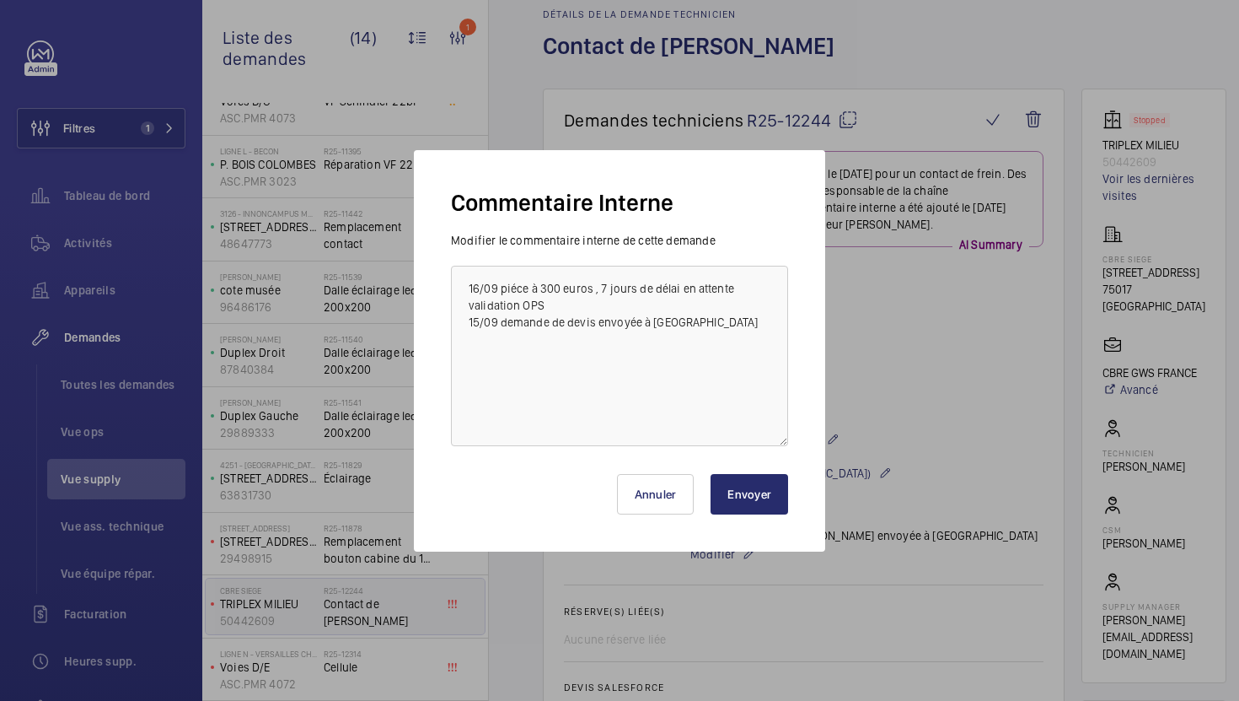
click at [766, 495] on button "Envoyer" at bounding box center [750, 494] width 78 height 40
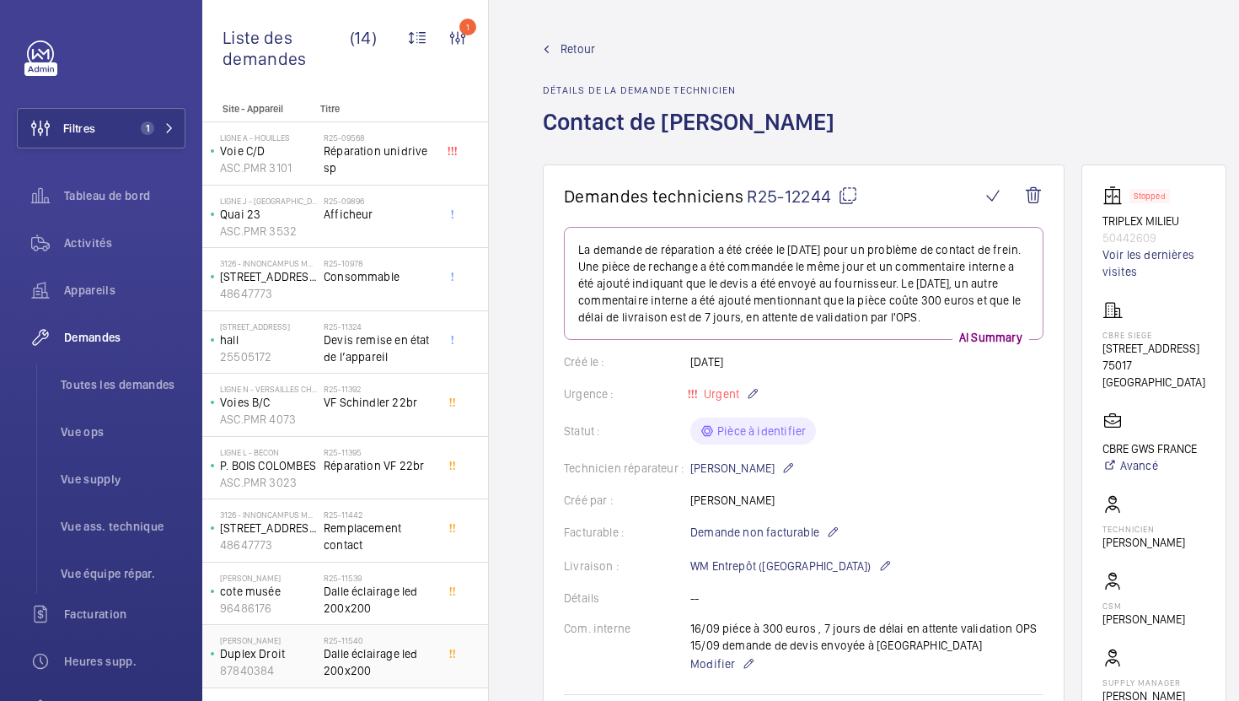
scroll to position [301, 0]
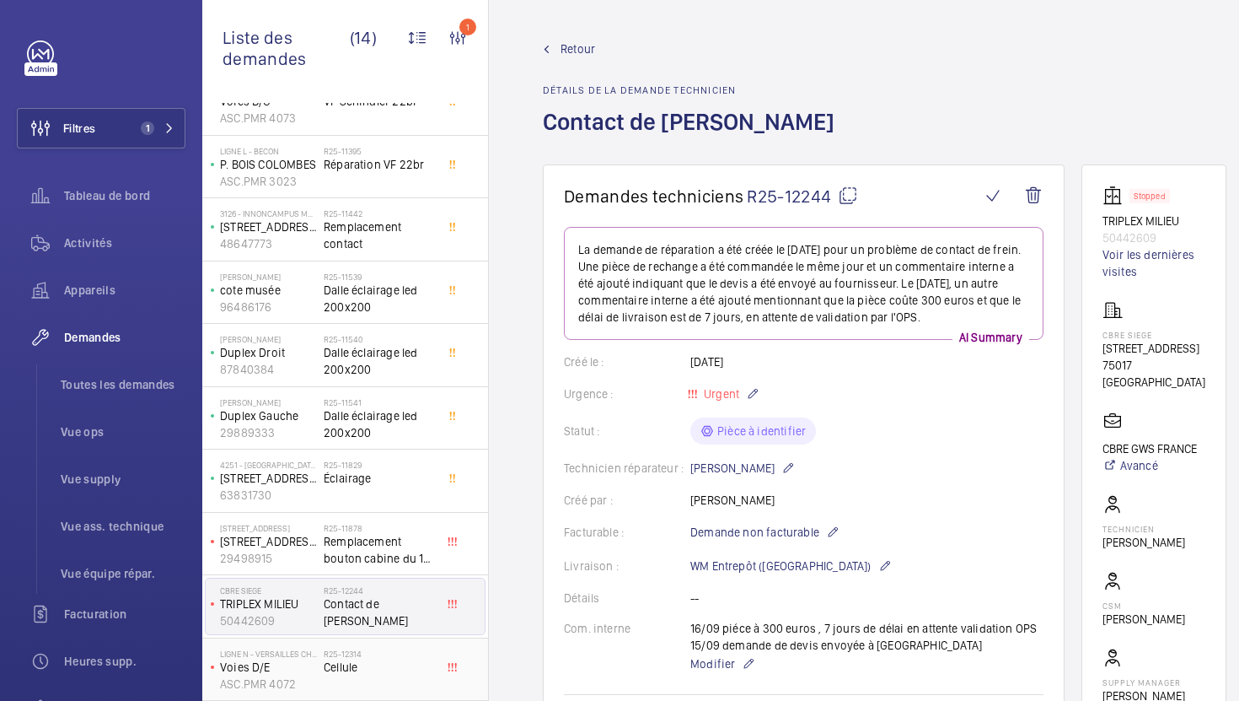
click at [384, 651] on h2 "R25-12314" at bounding box center [379, 653] width 111 height 10
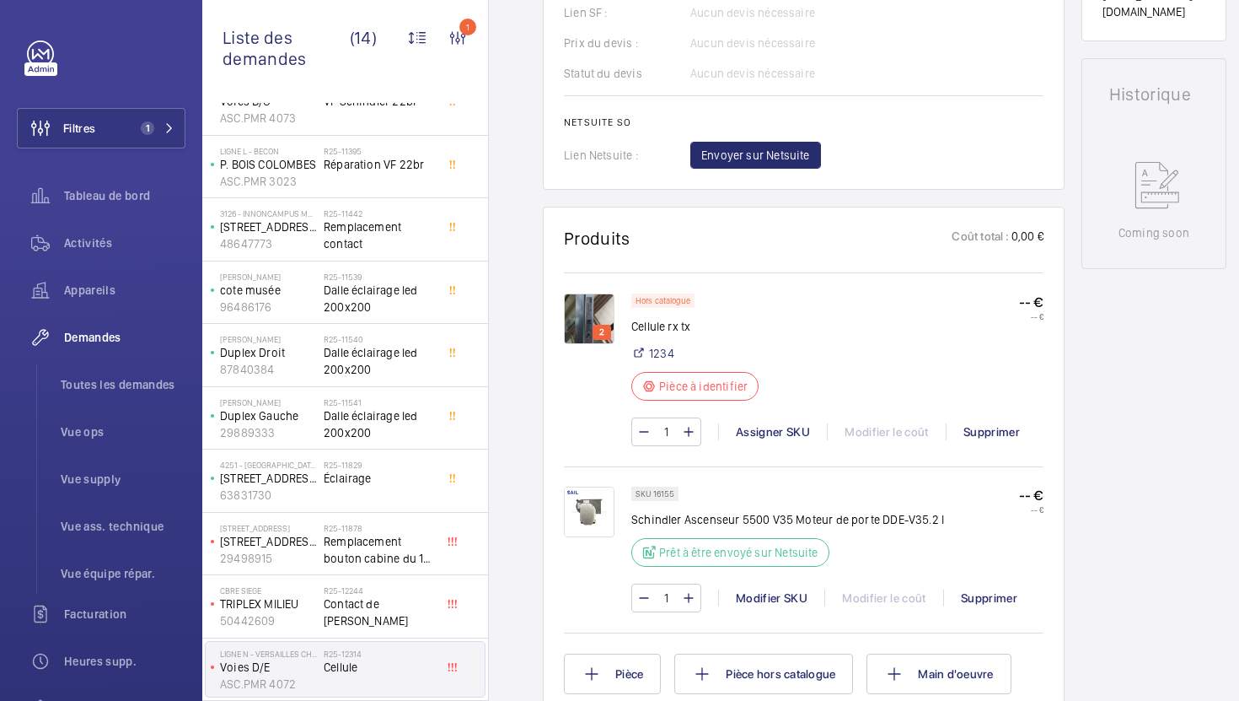
scroll to position [782, 0]
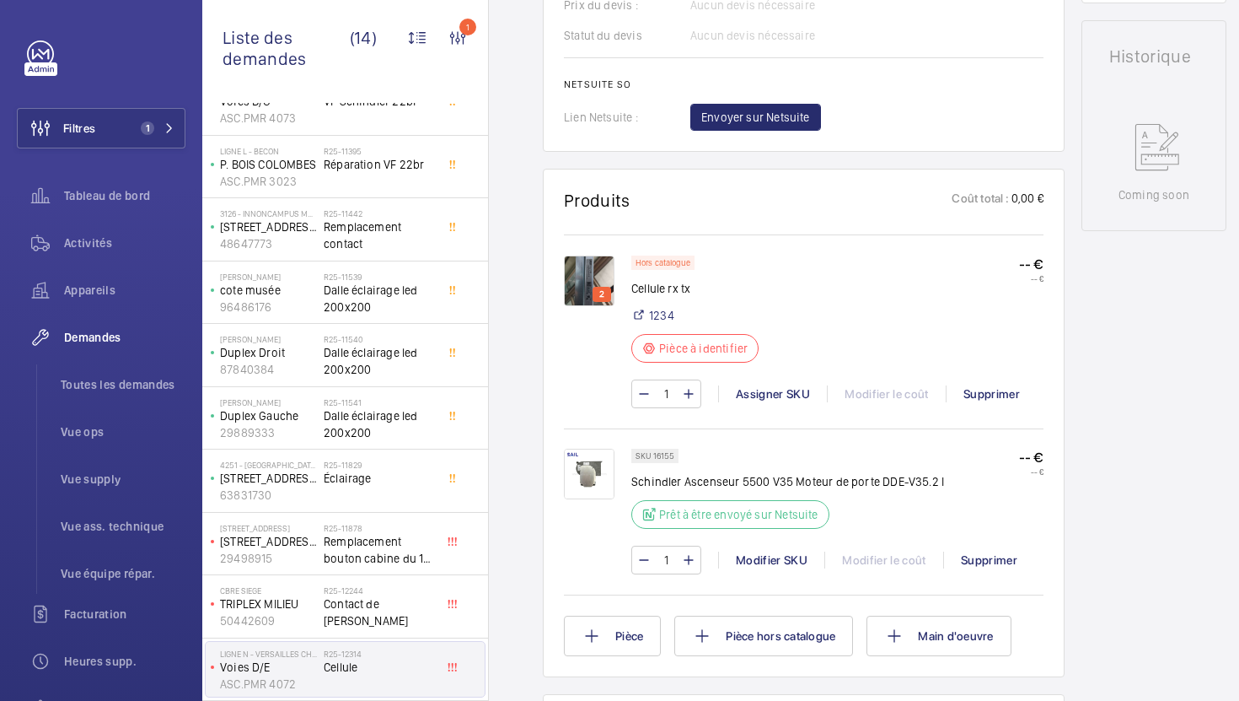
click at [586, 476] on img at bounding box center [589, 474] width 51 height 51
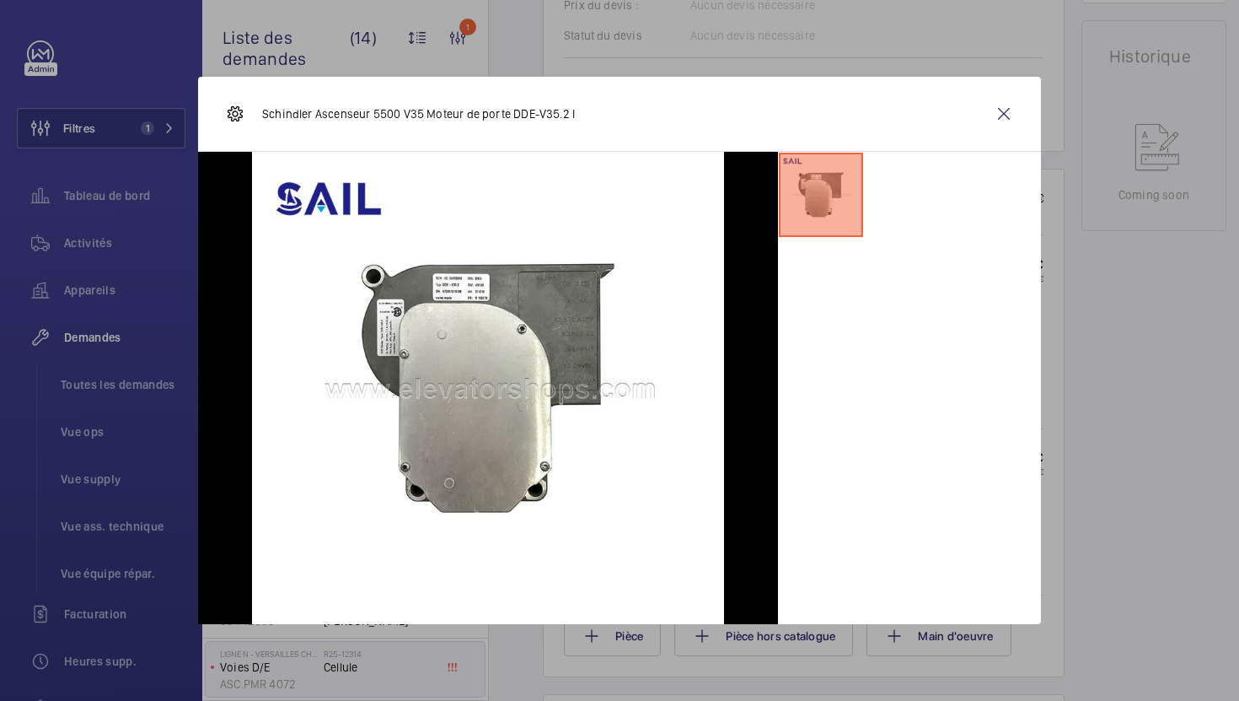
click at [1113, 430] on div at bounding box center [619, 350] width 1239 height 701
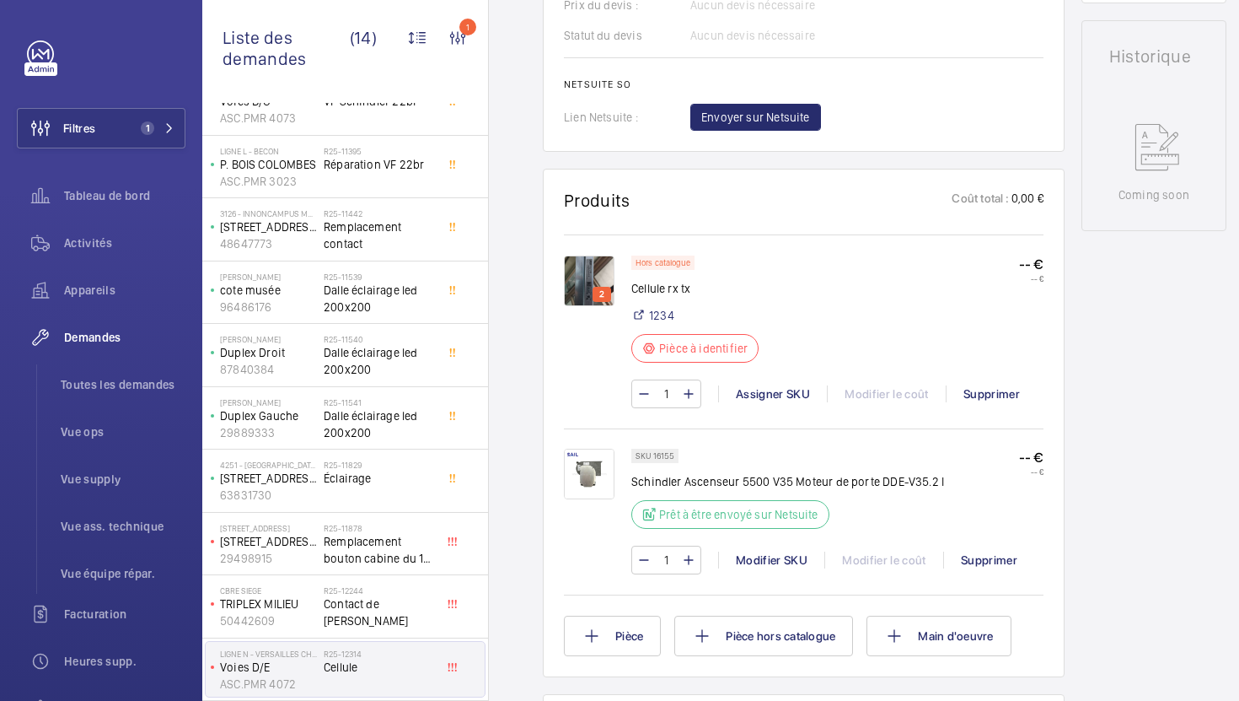
click at [592, 306] on img at bounding box center [589, 280] width 51 height 51
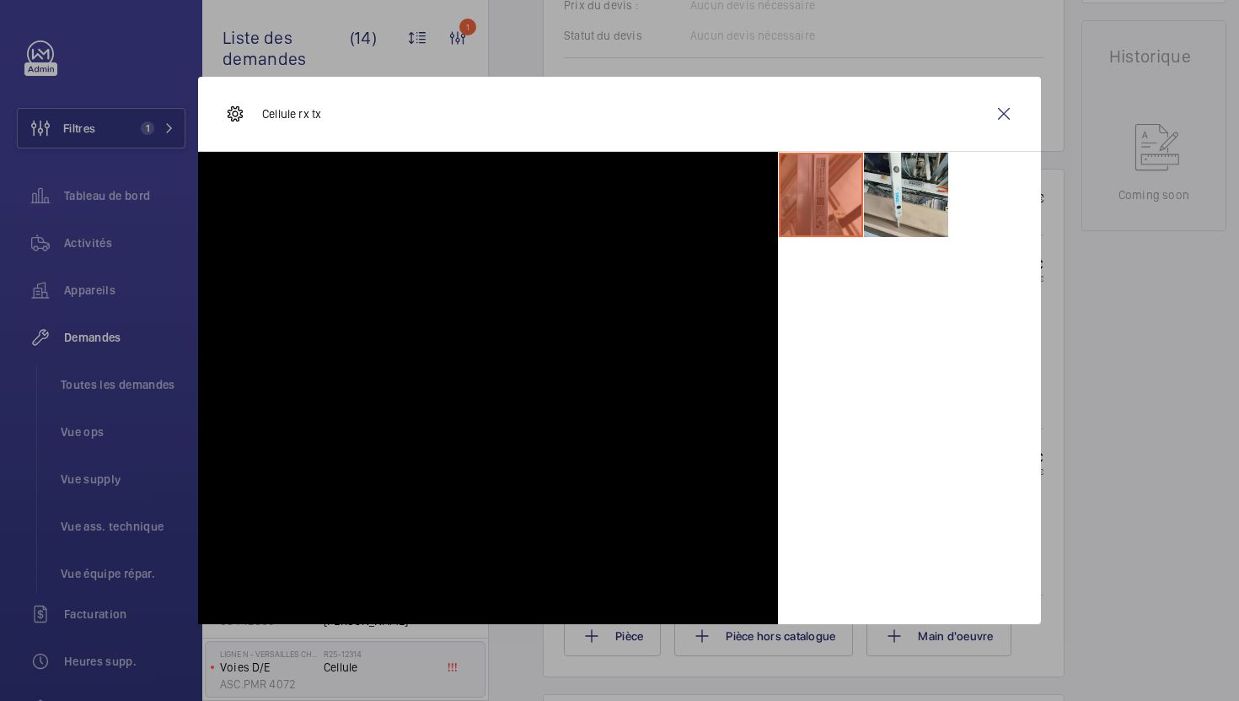
scroll to position [743, 0]
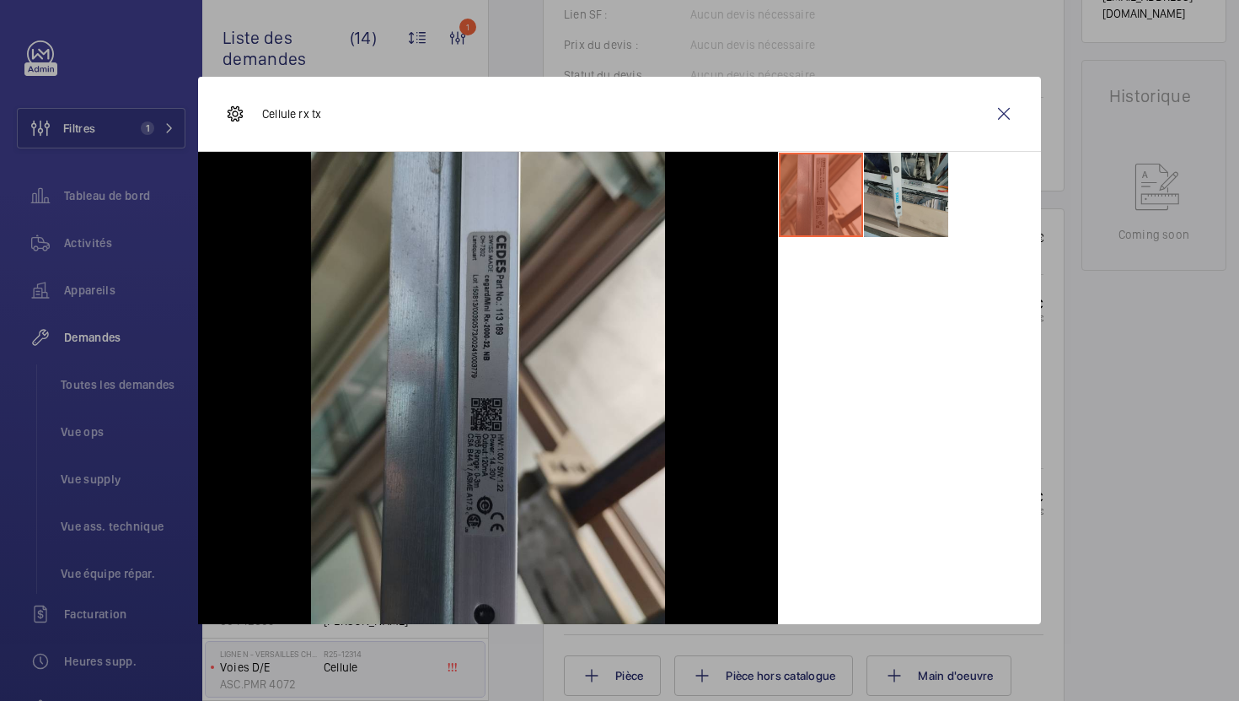
click at [902, 199] on li at bounding box center [906, 195] width 84 height 84
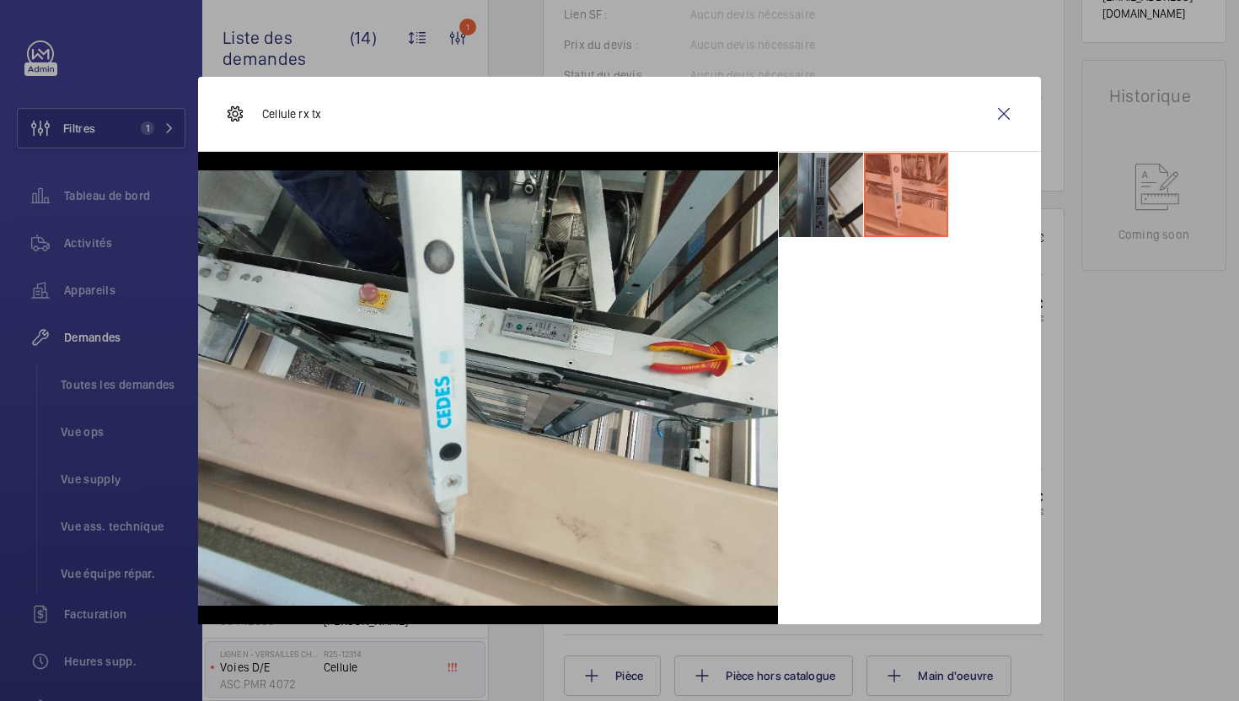
click at [825, 209] on li at bounding box center [821, 195] width 84 height 84
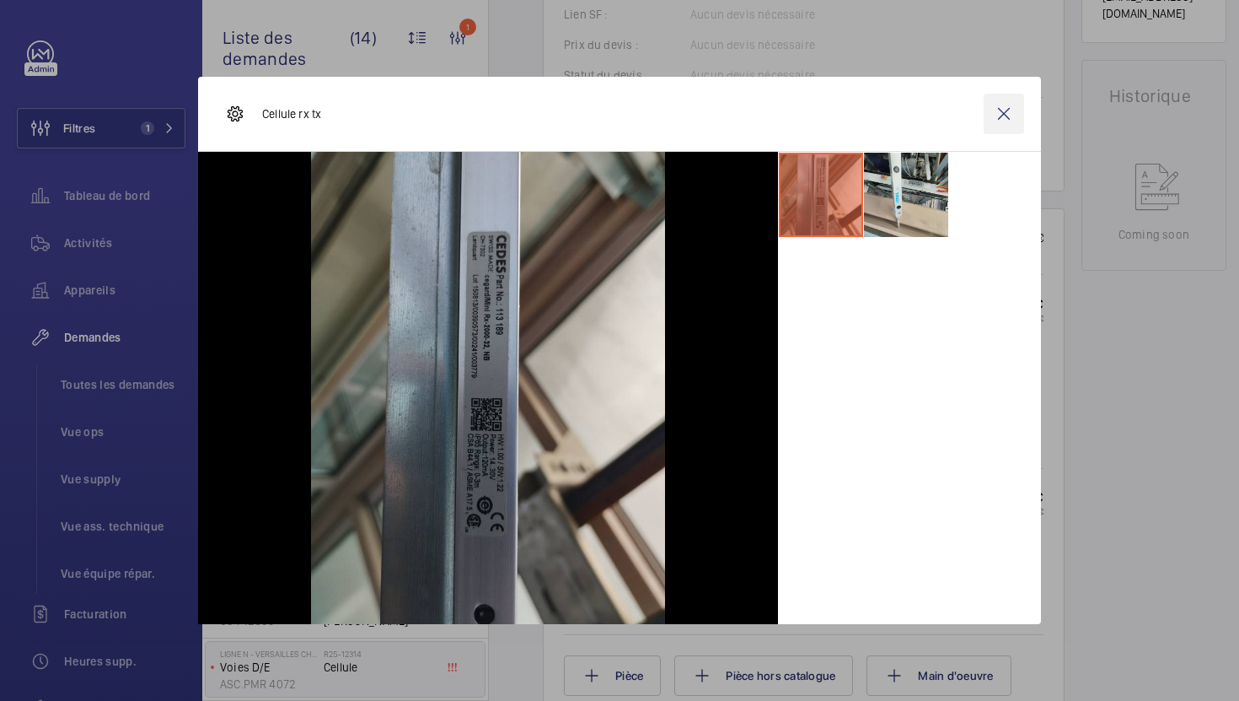
click at [1005, 118] on wm-front-icon-button at bounding box center [1004, 114] width 40 height 40
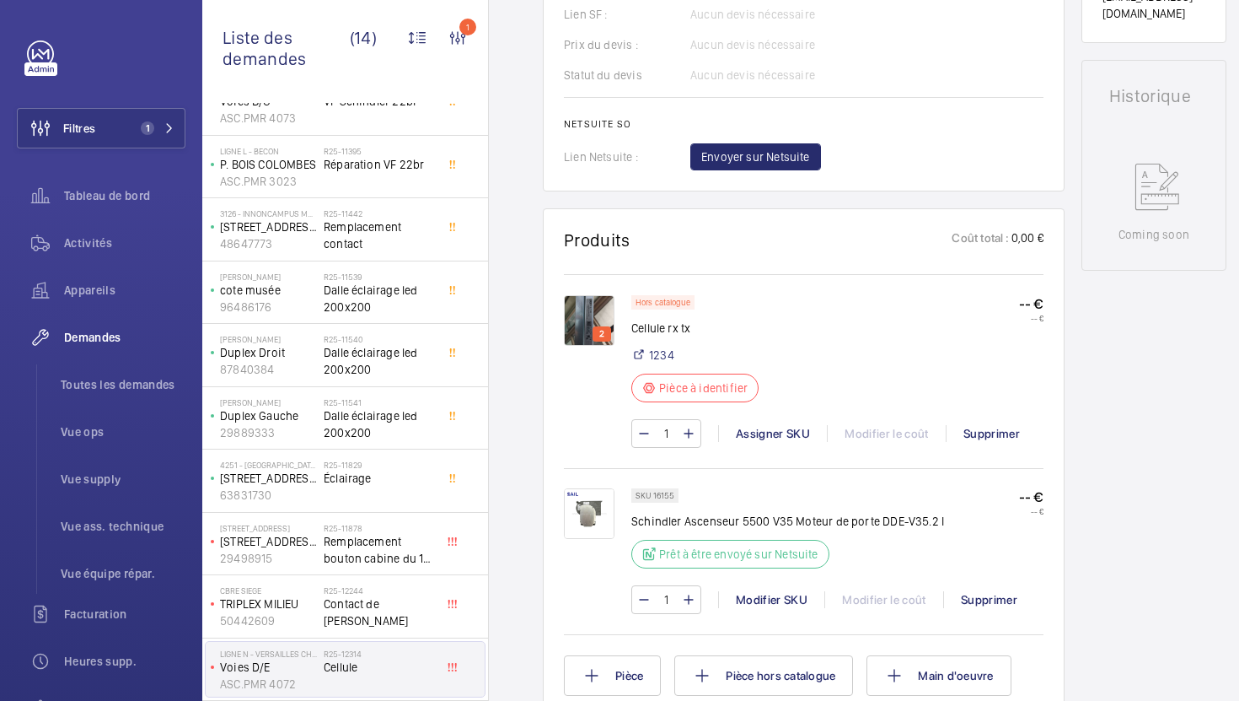
click at [661, 497] on p "SKU 16155" at bounding box center [655, 495] width 39 height 6
copy p "16155"
